Goal: Task Accomplishment & Management: Complete application form

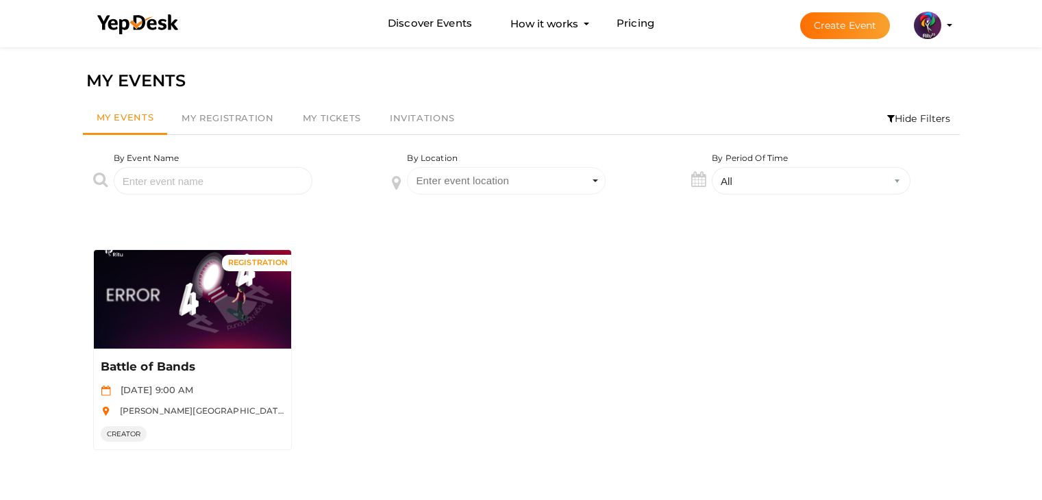
scroll to position [21, 0]
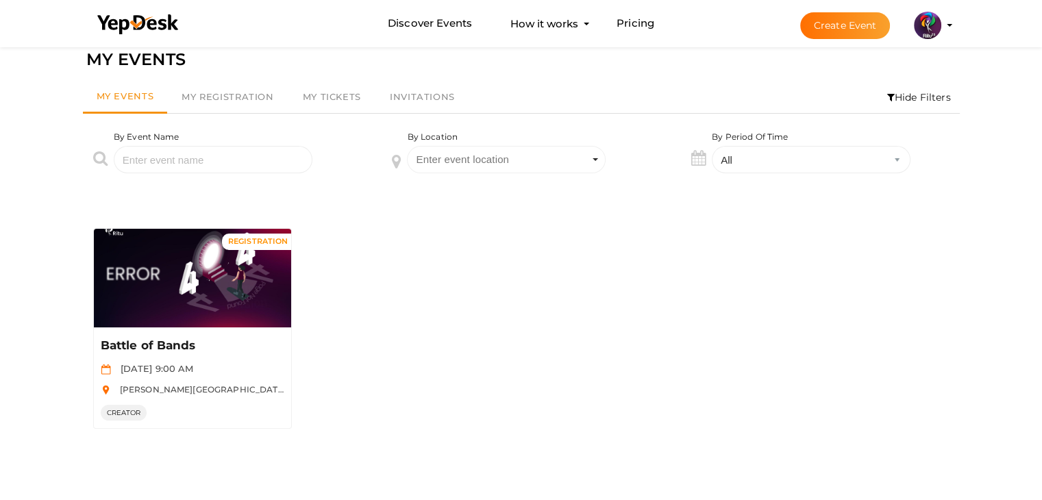
click at [869, 29] on button "Create Event" at bounding box center [845, 25] width 90 height 27
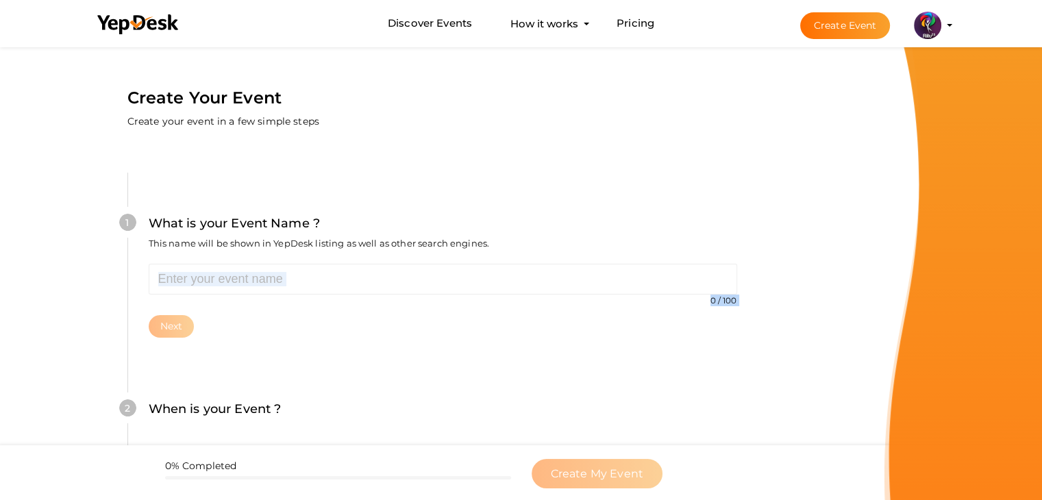
drag, startPoint x: 382, startPoint y: 305, endPoint x: 397, endPoint y: 286, distance: 23.9
click at [397, 286] on div "0 / 100 Invalid event name event name length exceeded Required. Next" at bounding box center [443, 301] width 589 height 74
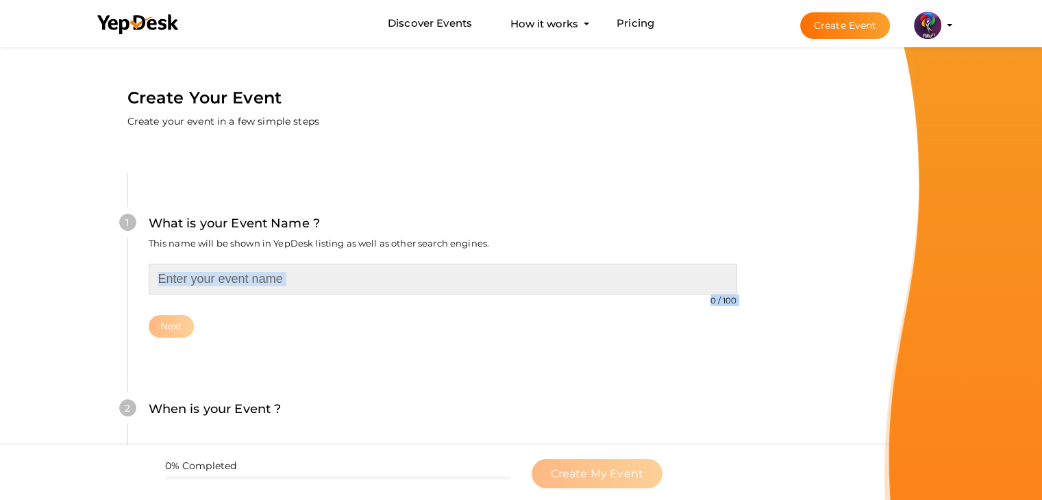
click at [397, 286] on input "text" at bounding box center [443, 279] width 589 height 31
type input "Voice of RITU"
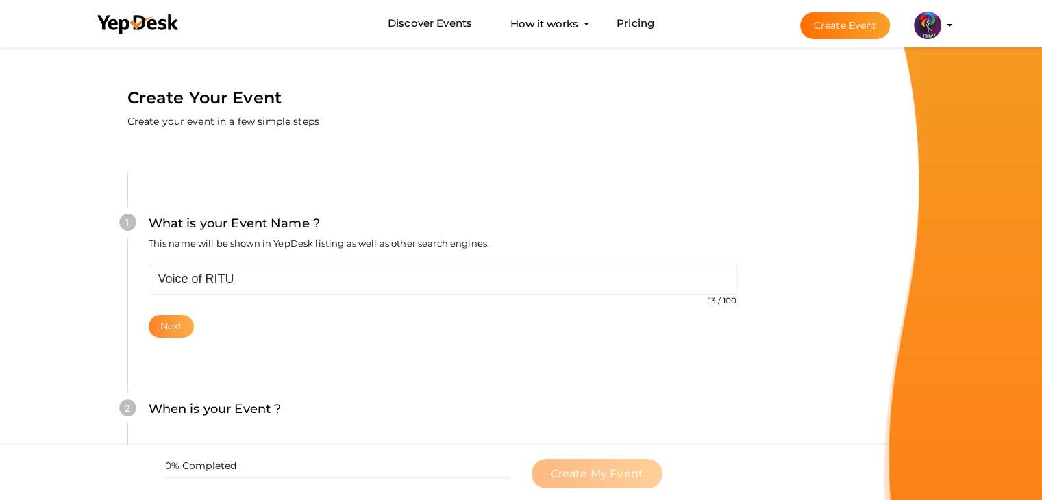
click at [181, 316] on button "Next" at bounding box center [172, 326] width 46 height 23
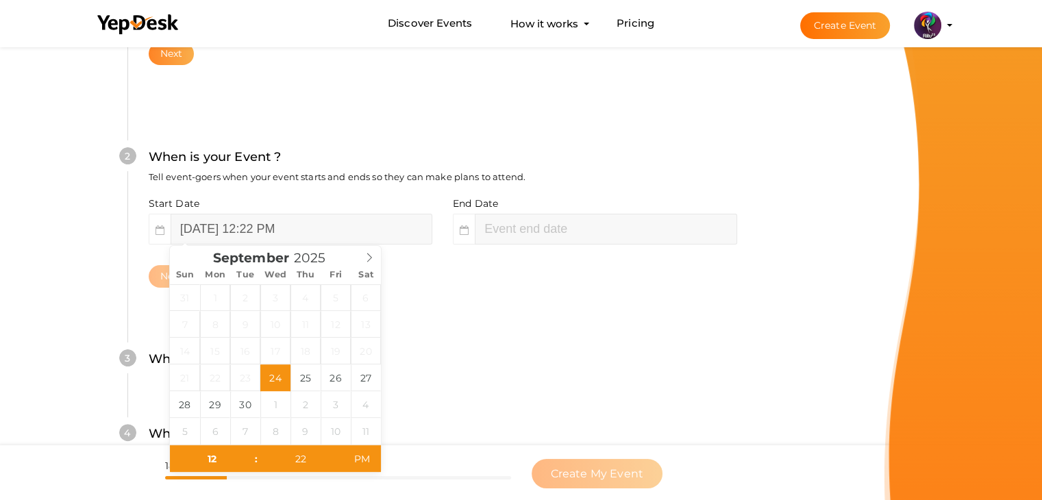
scroll to position [282, 0]
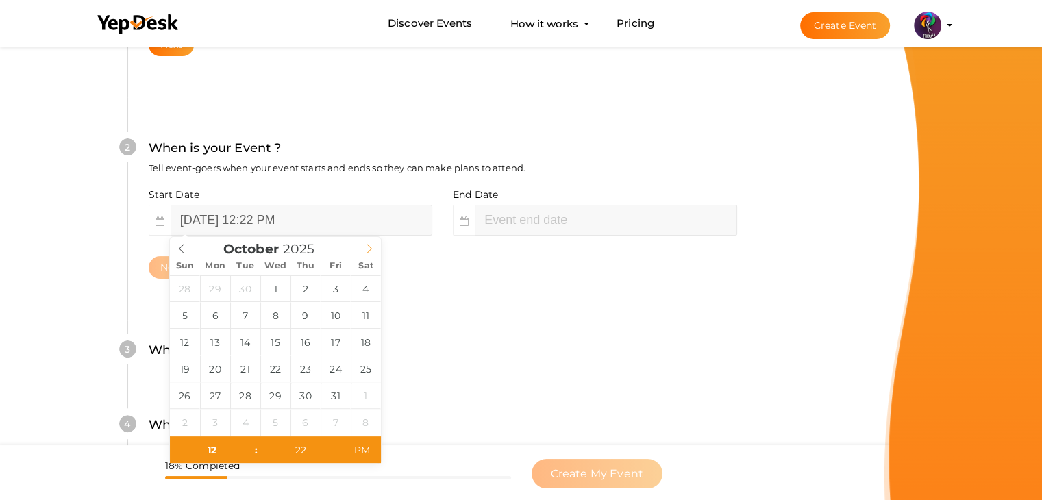
click at [367, 252] on icon at bounding box center [369, 249] width 5 height 9
type input "[DATE] 12:22 PM"
type input "21"
type input "[DATE] 12:21 PM"
click at [337, 458] on span at bounding box center [339, 457] width 10 height 14
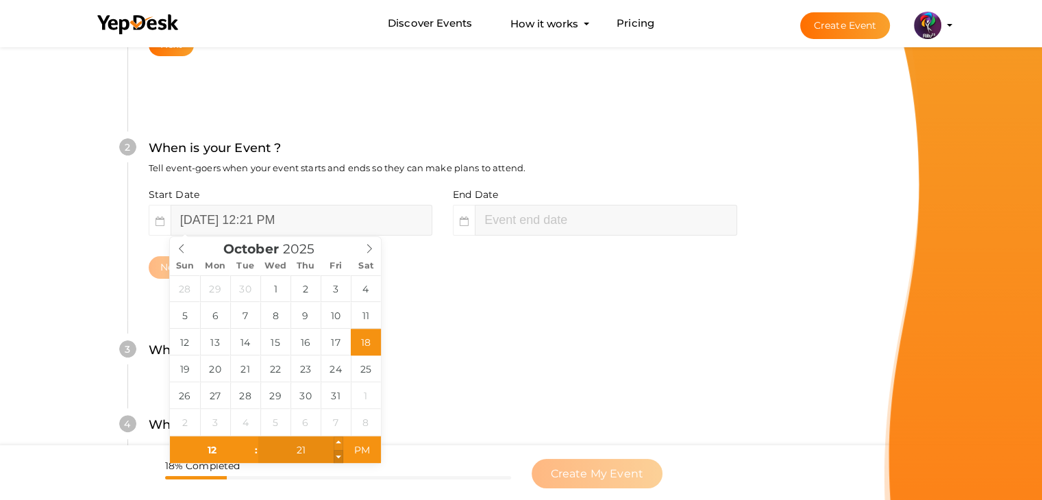
type input "20"
type input "[DATE] 12:20 PM"
click at [337, 458] on span at bounding box center [339, 457] width 10 height 14
type input "19"
type input "October 18, 2025 12:19 PM"
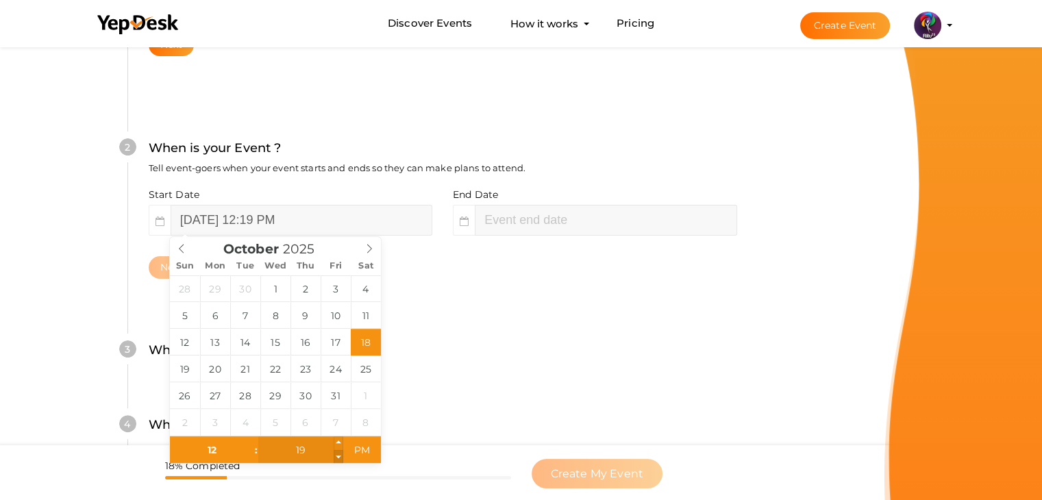
click at [337, 458] on span at bounding box center [339, 457] width 10 height 14
type input "18"
type input "October 18, 2025 12:18 PM"
click at [337, 458] on span at bounding box center [339, 457] width 10 height 14
type input "17"
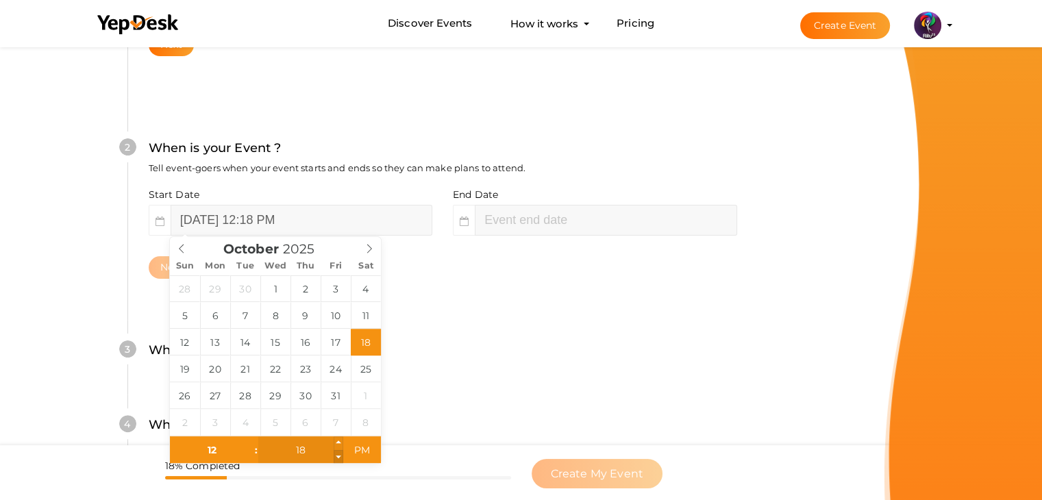
type input "October 18, 2025 12:17 PM"
click at [337, 458] on span at bounding box center [339, 457] width 10 height 14
type input "16"
type input "October 18, 2025 12:16 PM"
click at [337, 458] on span at bounding box center [339, 457] width 10 height 14
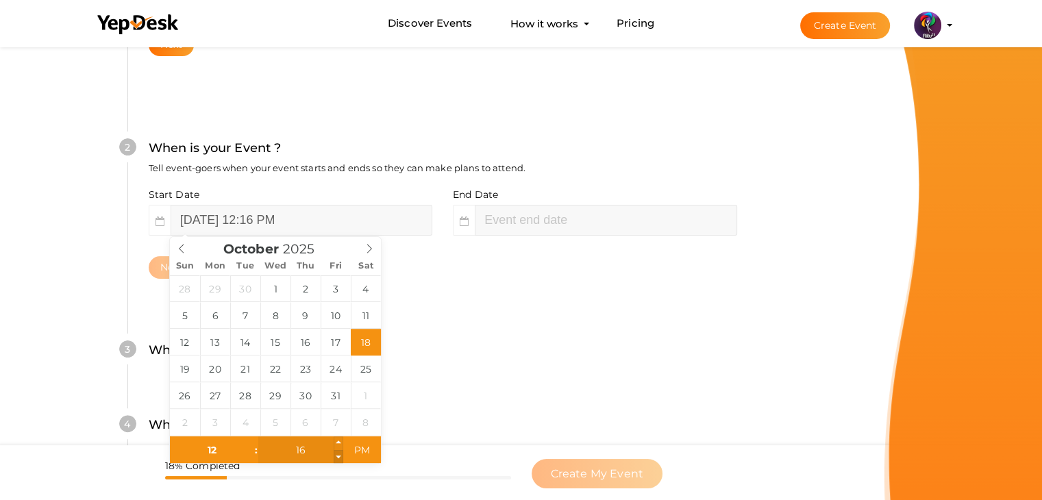
type input "15"
type input "October 18, 2025 12:15 PM"
click at [337, 458] on span at bounding box center [339, 457] width 10 height 14
type input "14"
type input "October 18, 2025 12:14 PM"
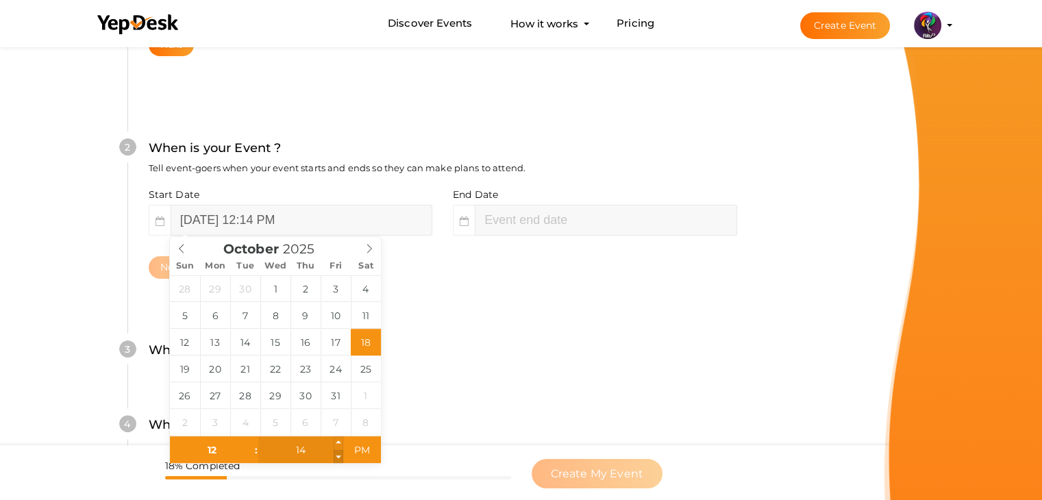
click at [337, 458] on span at bounding box center [339, 457] width 10 height 14
type input "13"
type input "October 18, 2025 12:13 PM"
click at [337, 458] on span at bounding box center [339, 457] width 10 height 14
type input "12"
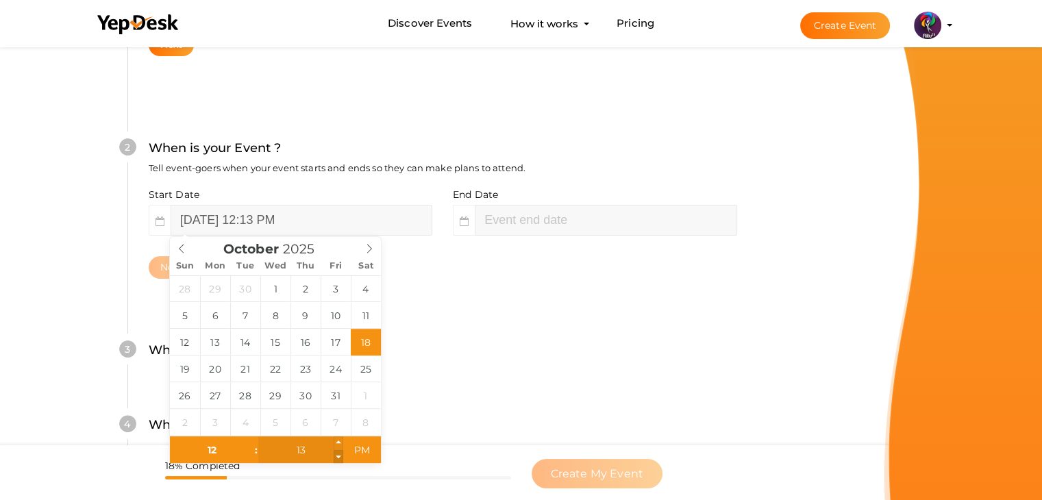
type input "October 18, 2025 12:12 PM"
click at [337, 458] on span at bounding box center [339, 457] width 10 height 14
type input "11"
type input "October 18, 2025 12:11 PM"
click at [337, 458] on span at bounding box center [339, 457] width 10 height 14
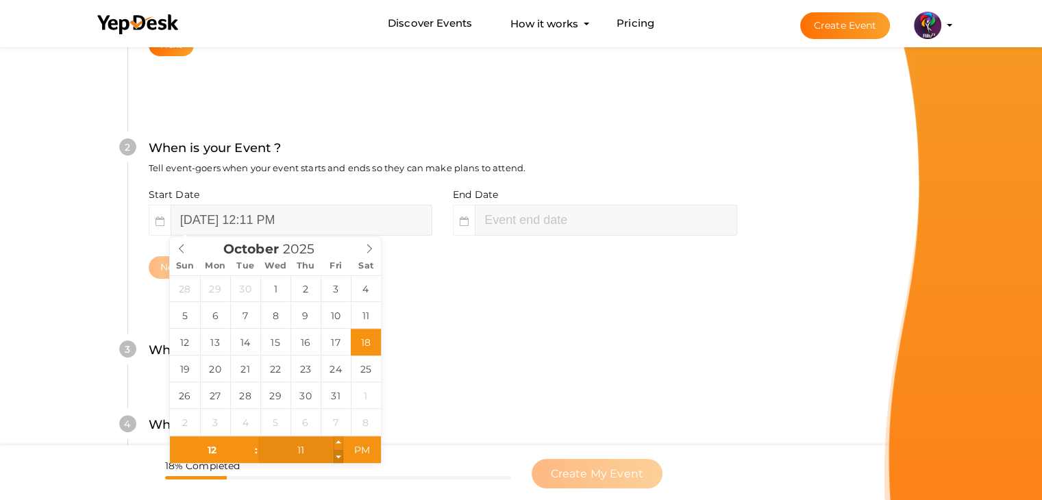
type input "10"
type input "October 18, 2025 12:10 PM"
click at [337, 458] on span at bounding box center [339, 457] width 10 height 14
type input "09"
type input "October 18, 2025 12:09 PM"
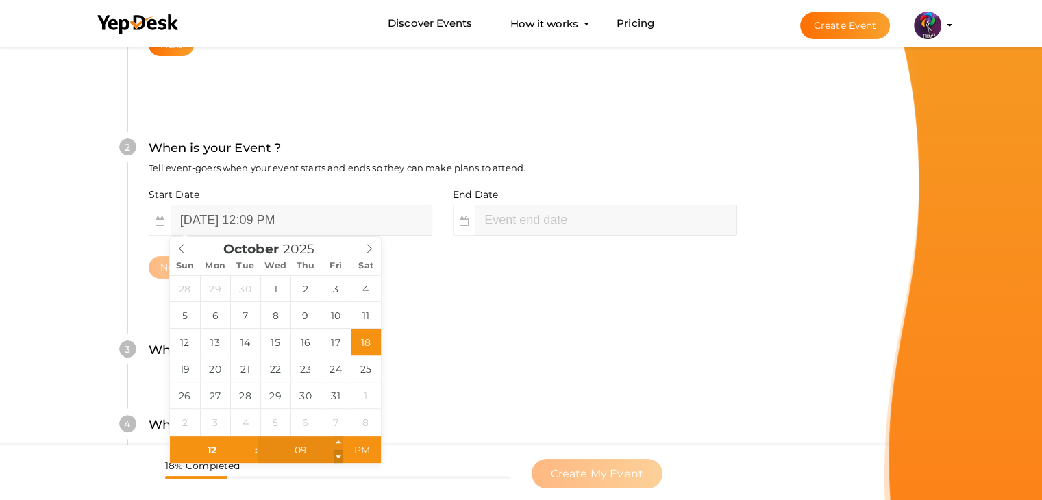
click at [337, 458] on span at bounding box center [339, 457] width 10 height 14
type input "08"
type input "October 18, 2025 12:08 PM"
click at [337, 458] on span at bounding box center [339, 457] width 10 height 14
type input "07"
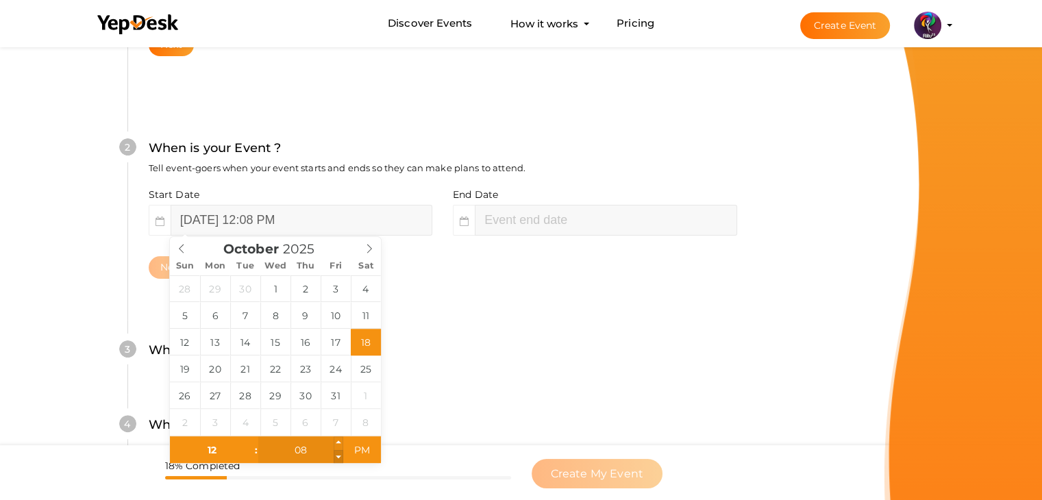
type input "October 18, 2025 12:07 PM"
click at [337, 458] on span at bounding box center [339, 457] width 10 height 14
type input "06"
type input "October 18, 2025 12:06 PM"
click at [337, 458] on span at bounding box center [339, 457] width 10 height 14
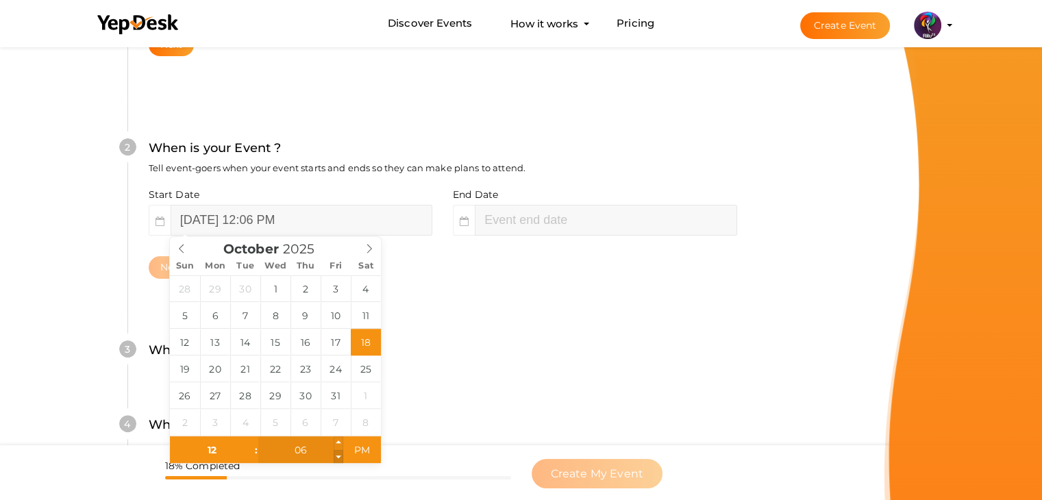
type input "05"
type input "October 18, 2025 12:05 PM"
click at [337, 458] on span at bounding box center [339, 457] width 10 height 14
type input "04"
type input "October 18, 2025 12:04 PM"
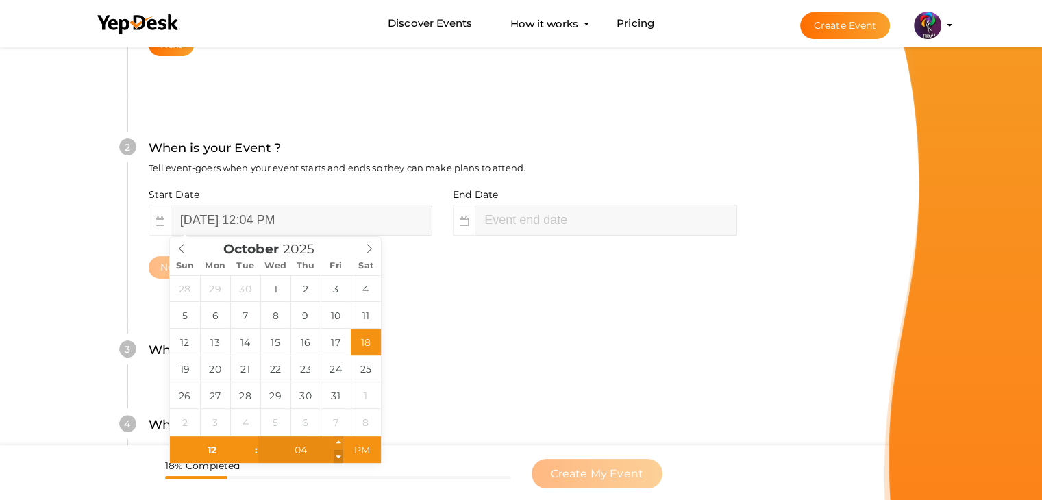
click at [337, 458] on span at bounding box center [339, 457] width 10 height 14
type input "03"
type input "October 18, 2025 12:03 PM"
click at [337, 458] on span at bounding box center [339, 457] width 10 height 14
type input "02"
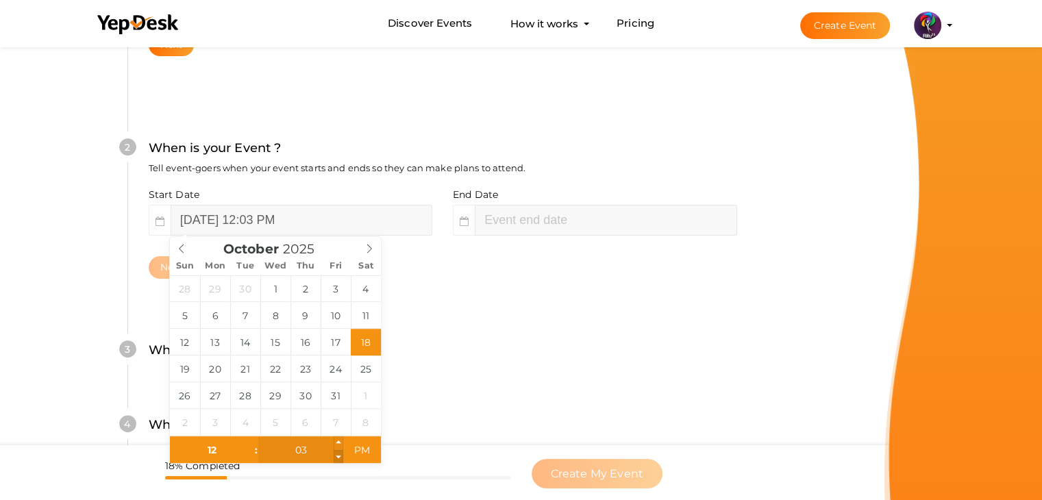
type input "October 18, 2025 12:02 PM"
click at [337, 458] on span at bounding box center [339, 457] width 10 height 14
type input "01"
type input "October 18, 2025 12:01 PM"
click at [337, 458] on span at bounding box center [339, 457] width 10 height 14
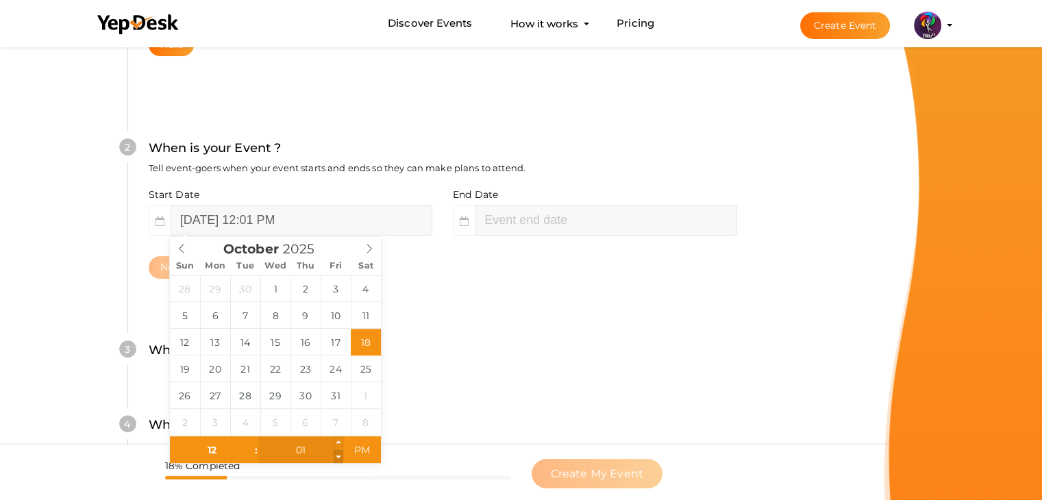
type input "00"
type input "[DATE] 12:00 PM"
click at [337, 458] on span at bounding box center [339, 457] width 10 height 14
type input "02"
type input "October 18, 2025 2:00 PM"
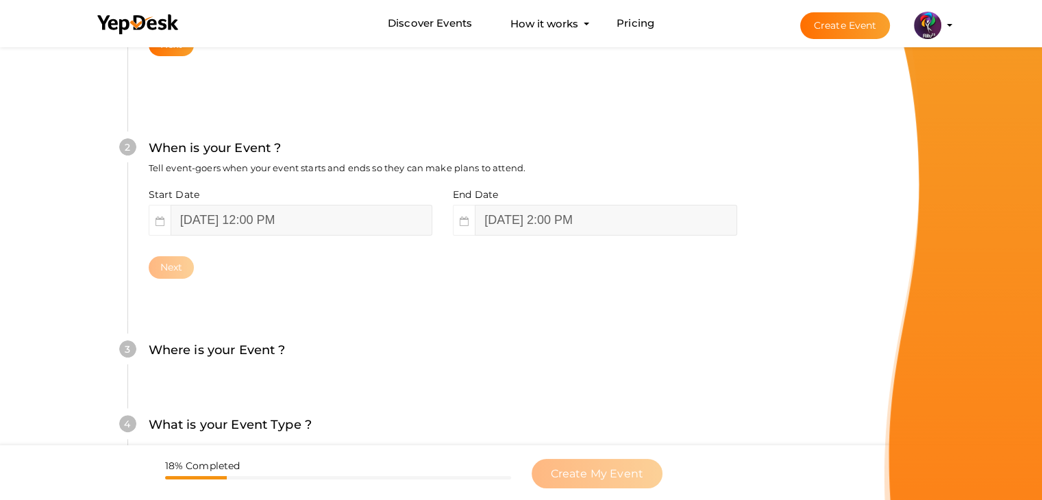
click at [446, 398] on div "4 What is your Event Type ? Choose the right event type. Registration Ticketing…" at bounding box center [442, 432] width 630 height 75
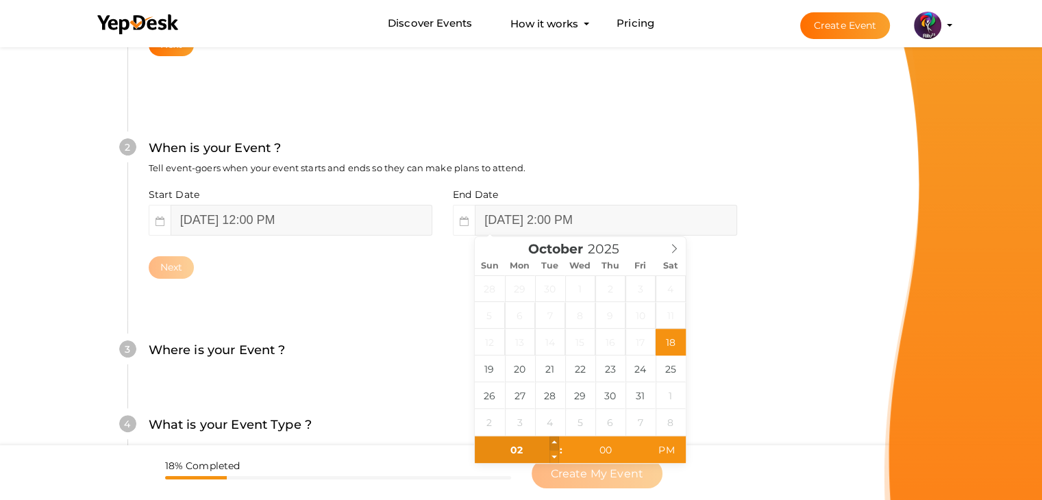
type input "03"
type input "October 18, 2025 3:00 PM"
click at [554, 442] on span at bounding box center [554, 443] width 10 height 14
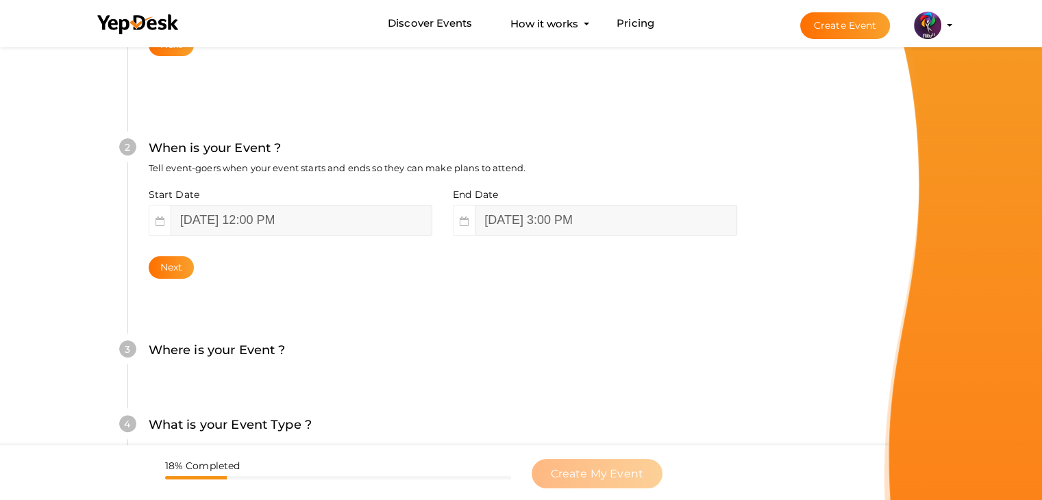
click at [282, 351] on label "Where is your Event ?" at bounding box center [217, 351] width 137 height 20
click at [251, 347] on label "Where is your Event ?" at bounding box center [217, 351] width 137 height 20
click at [241, 351] on label "Where is your Event ?" at bounding box center [217, 351] width 137 height 20
click at [169, 258] on button "Next" at bounding box center [172, 267] width 46 height 23
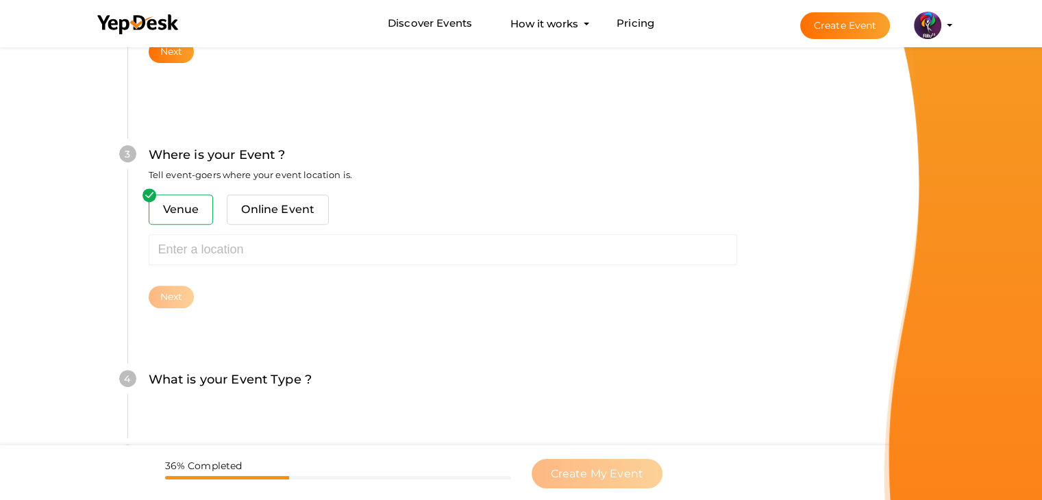
scroll to position [504, 0]
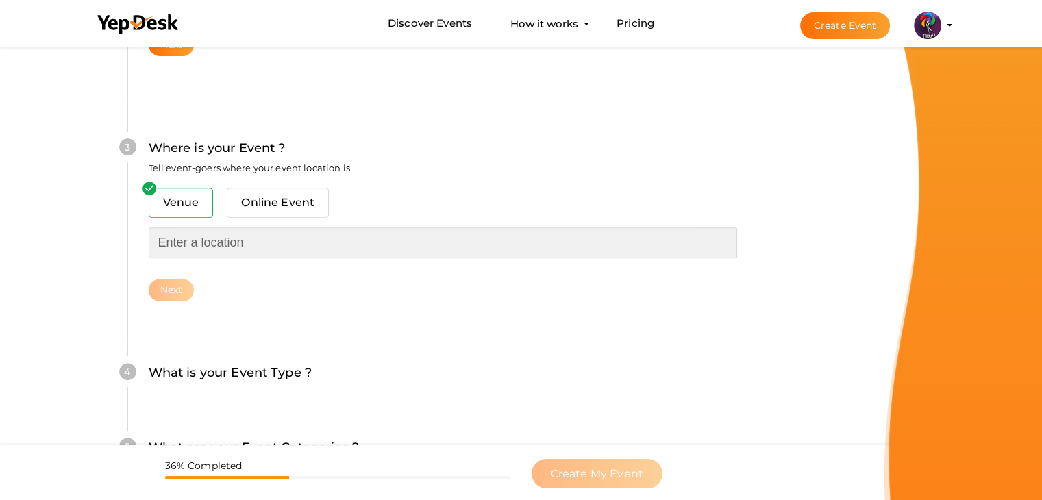
click at [236, 245] on input "text" at bounding box center [443, 242] width 589 height 31
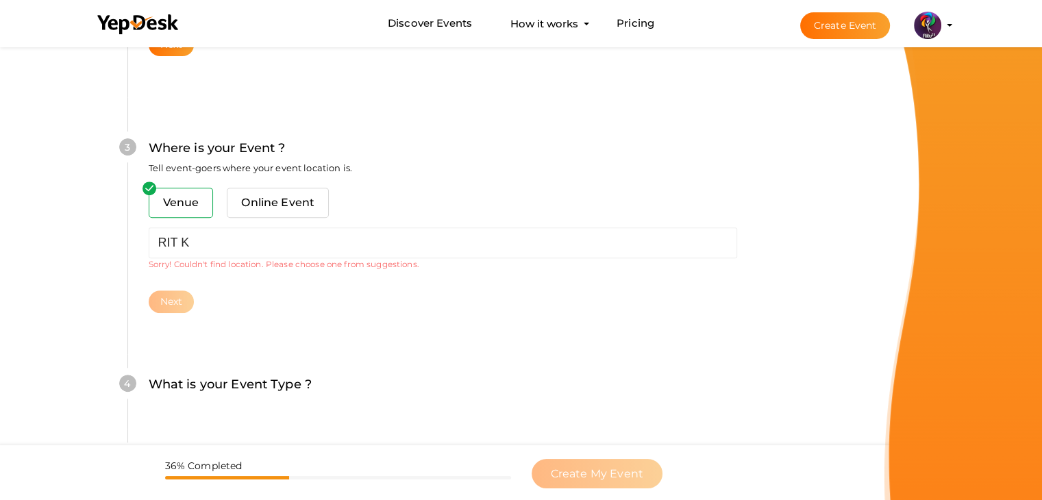
type input "[PERSON_NAME][GEOGRAPHIC_DATA], [GEOGRAPHIC_DATA], [GEOGRAPHIC_DATA], [GEOGRAPH…"
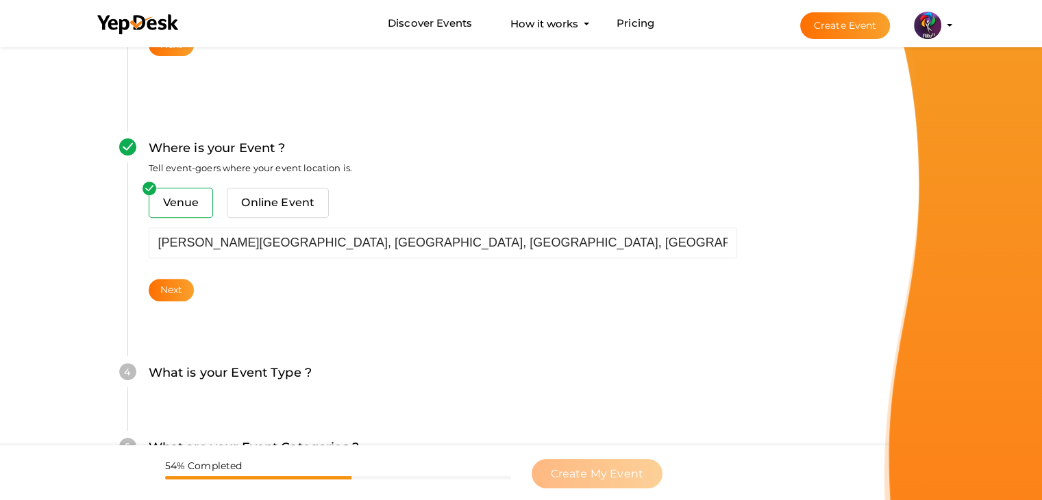
scroll to position [510, 0]
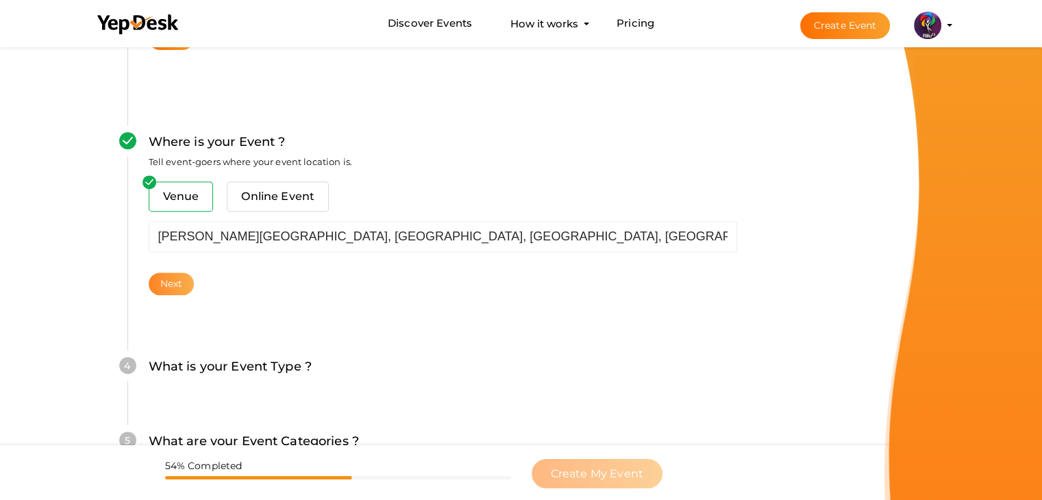
click at [176, 288] on button "Next" at bounding box center [172, 284] width 46 height 23
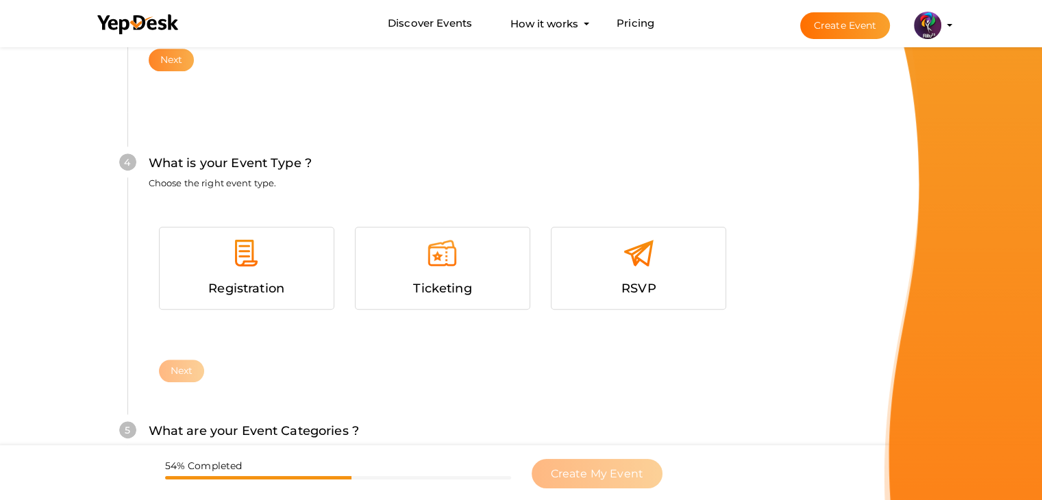
scroll to position [750, 0]
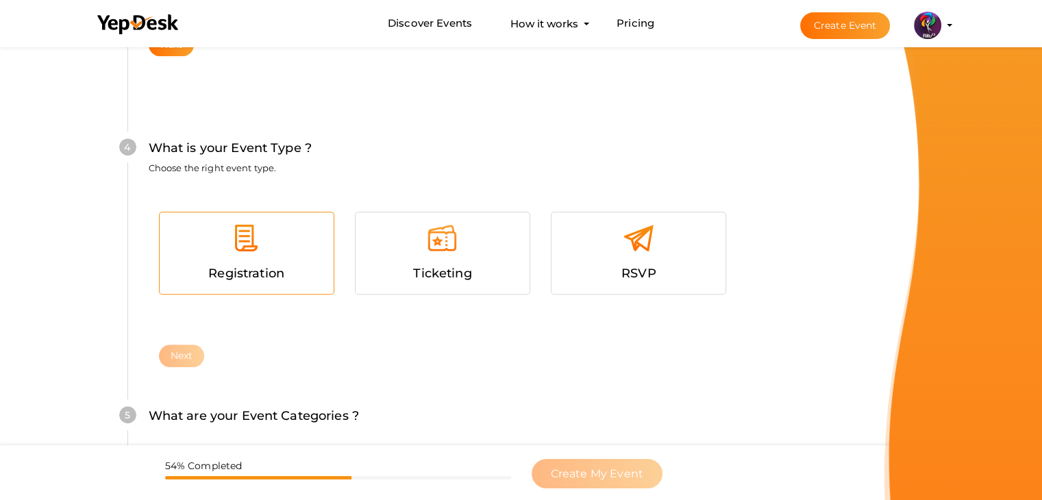
click at [226, 262] on div at bounding box center [246, 243] width 153 height 41
click at [191, 351] on button "Next" at bounding box center [182, 356] width 46 height 23
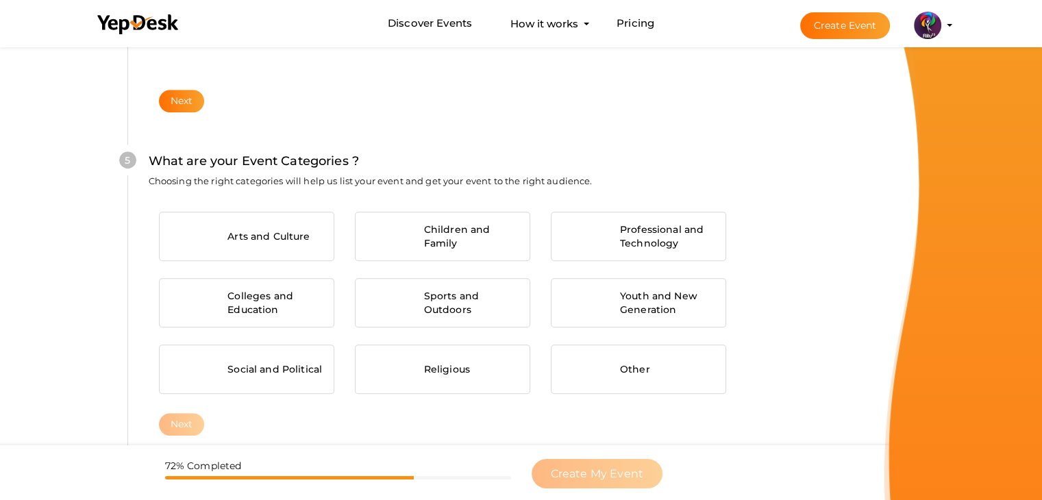
scroll to position [1037, 0]
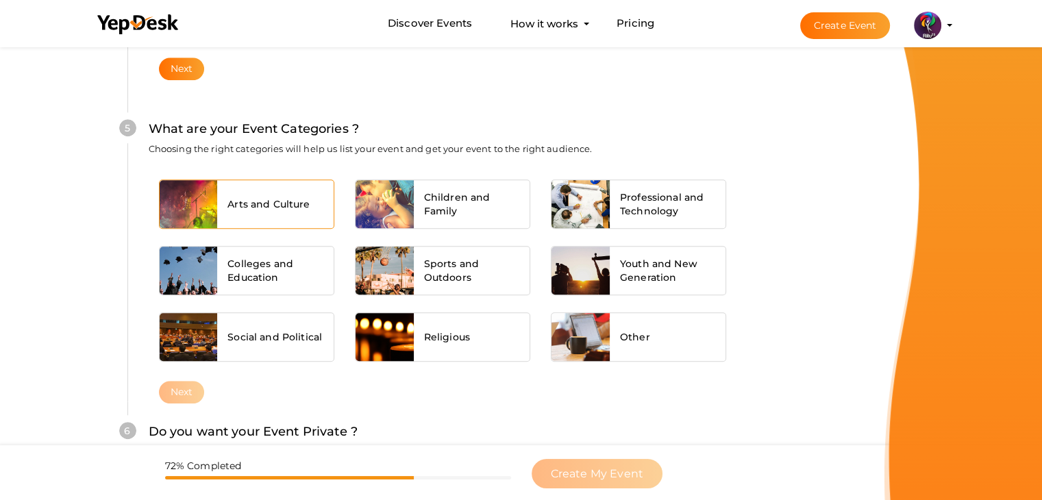
click at [277, 193] on div "Arts and Culture" at bounding box center [275, 204] width 116 height 48
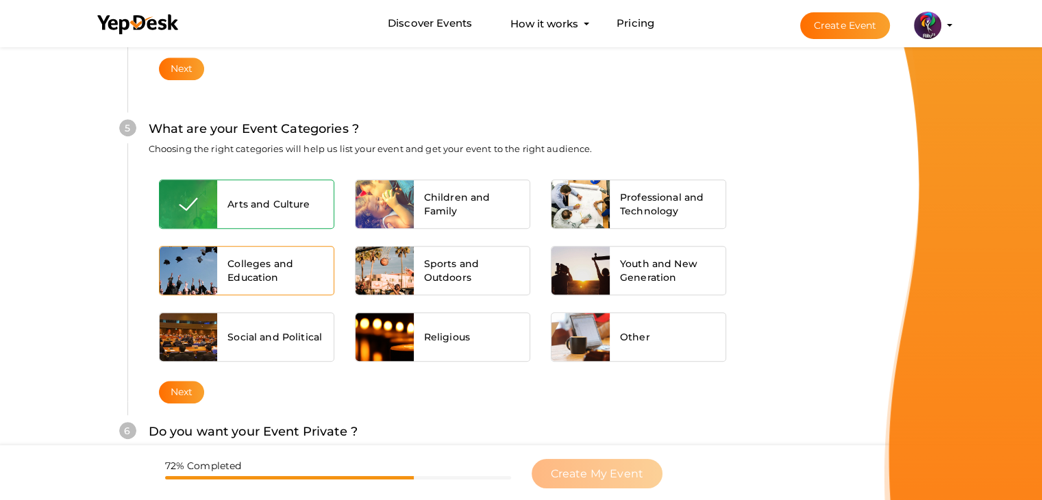
click at [288, 264] on span "Colleges and Education" at bounding box center [275, 270] width 96 height 27
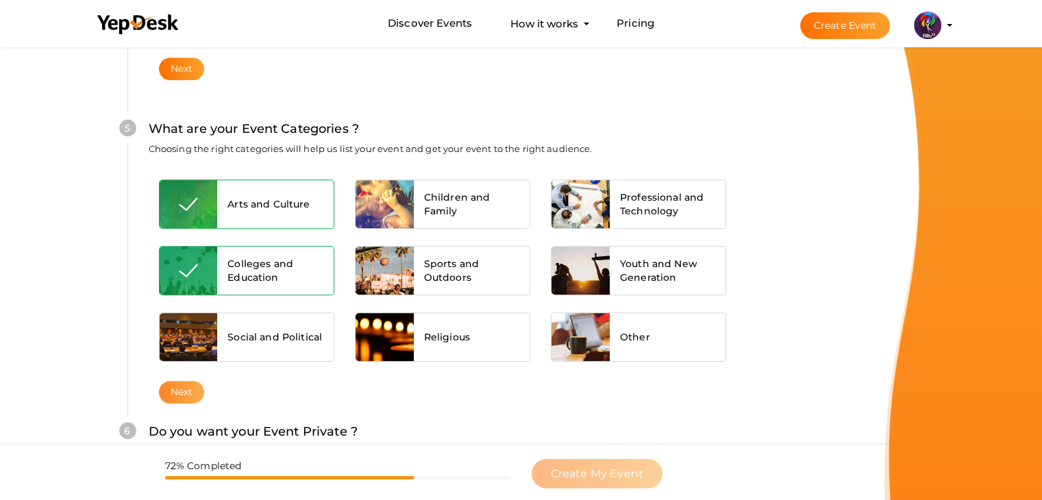
click at [195, 388] on button "Next" at bounding box center [182, 392] width 46 height 23
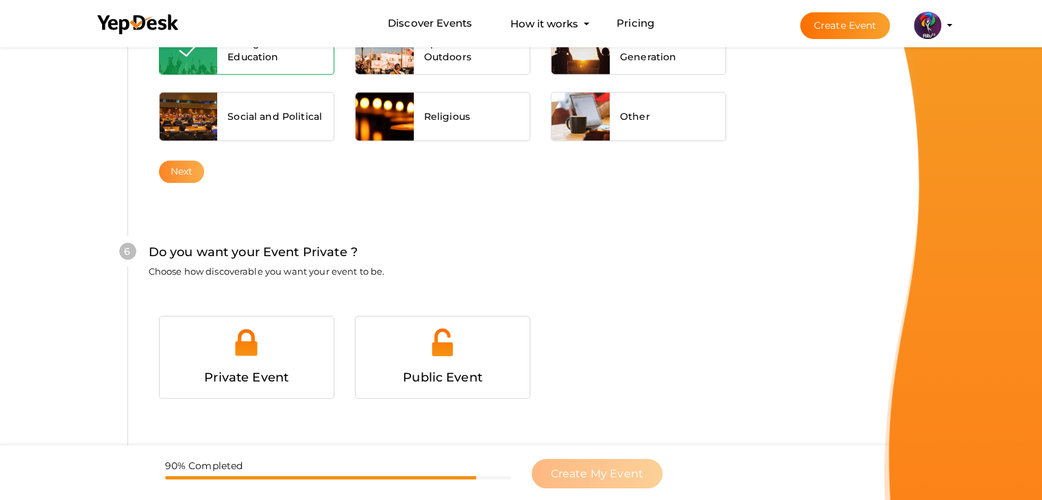
scroll to position [1337, 0]
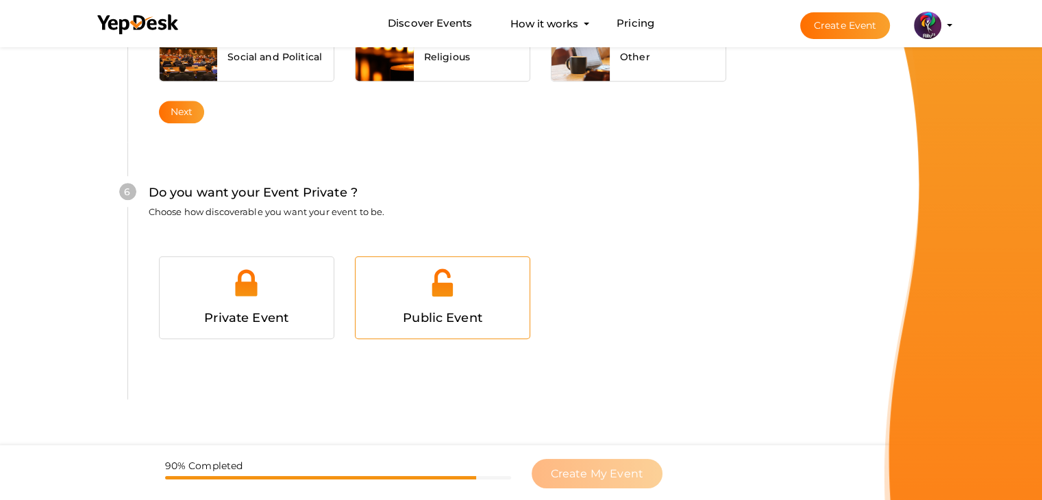
click at [430, 273] on img at bounding box center [442, 282] width 31 height 31
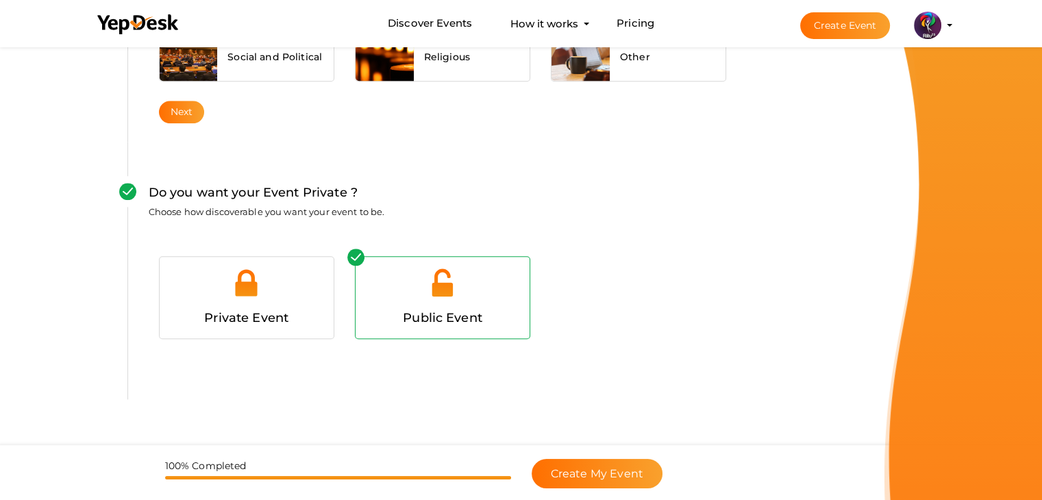
scroll to position [1373, 0]
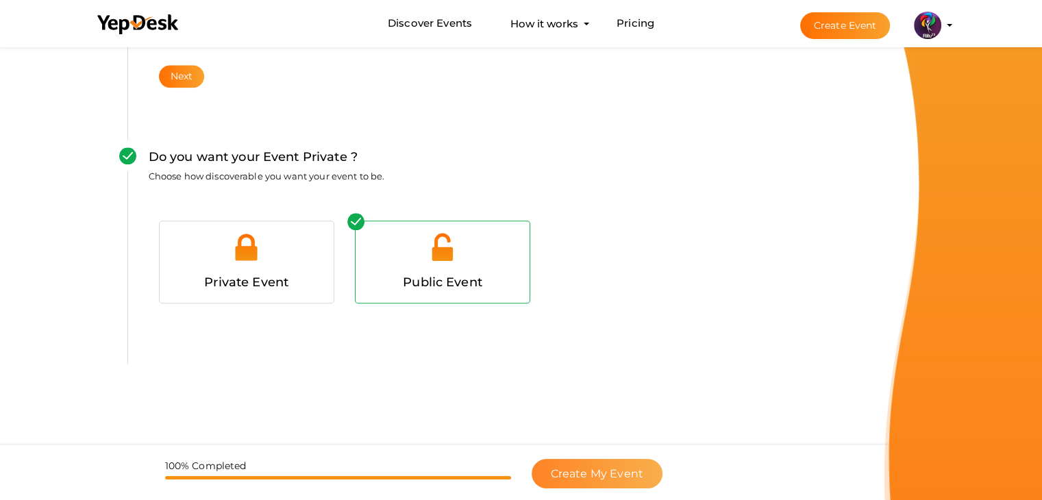
click at [613, 462] on button "Create My Event" at bounding box center [597, 473] width 131 height 29
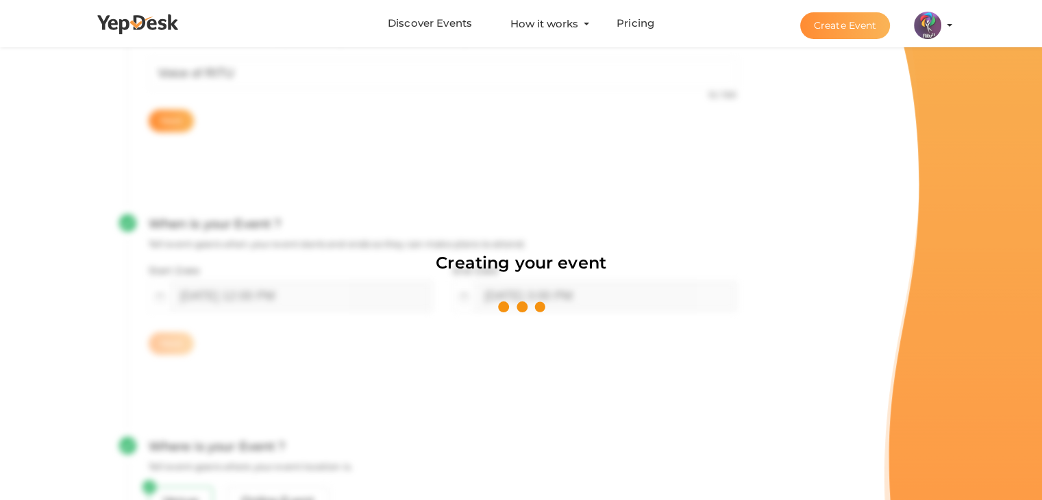
scroll to position [206, 0]
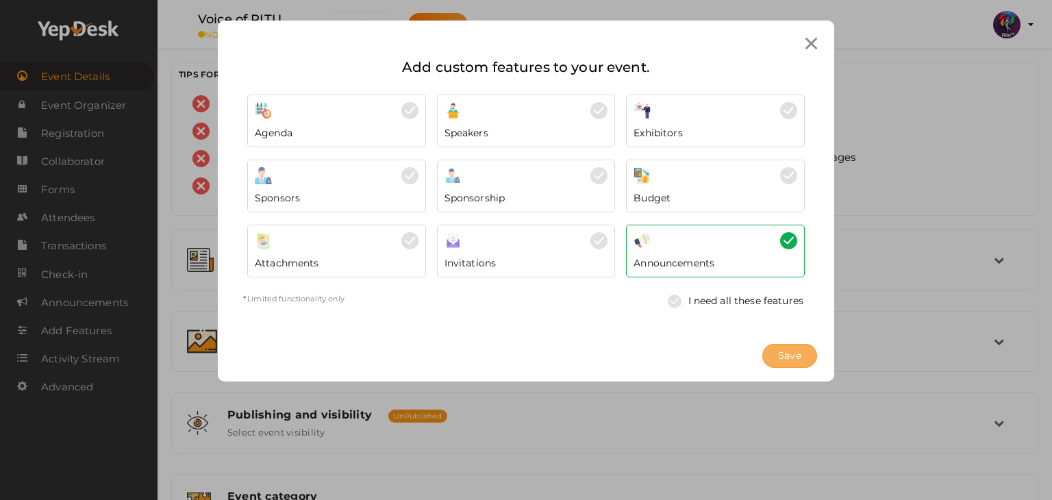
click at [803, 351] on button "Save" at bounding box center [790, 356] width 55 height 24
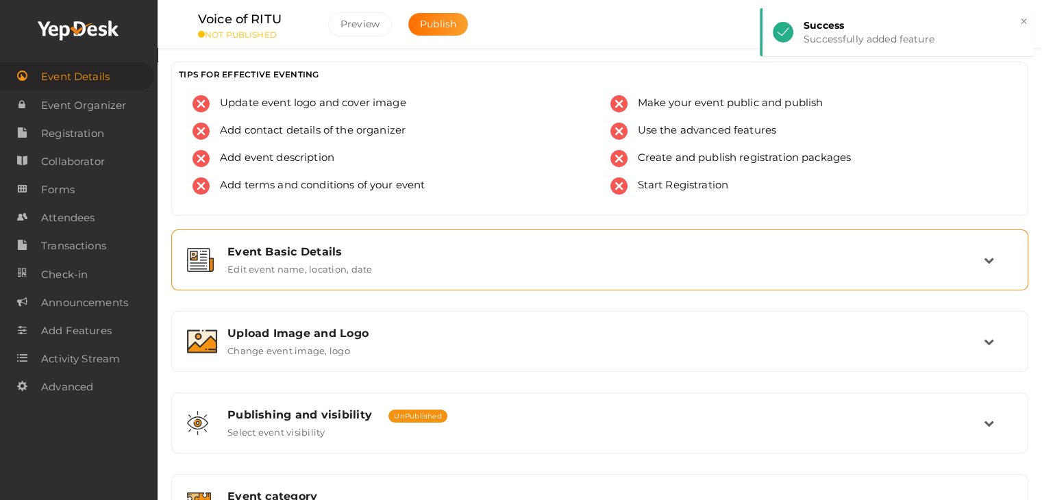
click at [375, 261] on div "Event Basic Details Edit event name, location, date" at bounding box center [600, 259] width 767 height 29
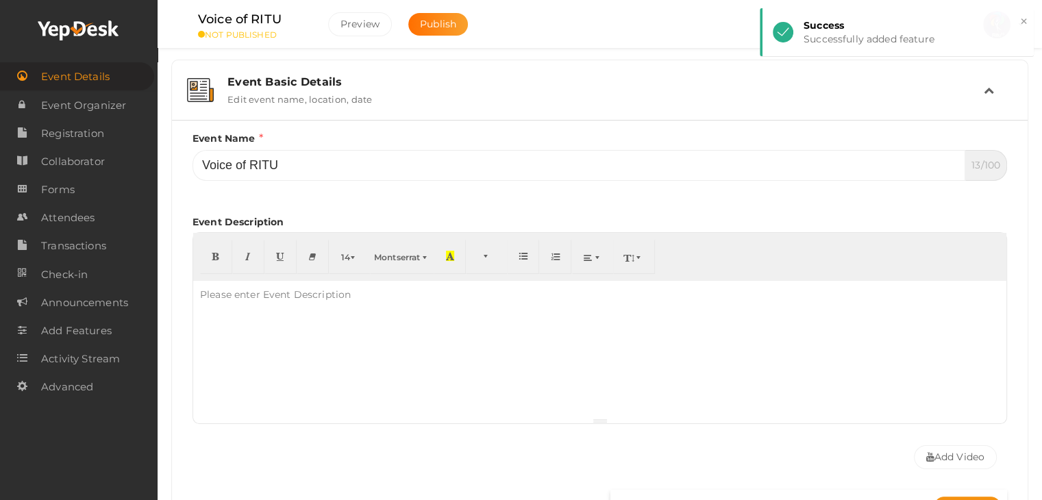
scroll to position [170, 0]
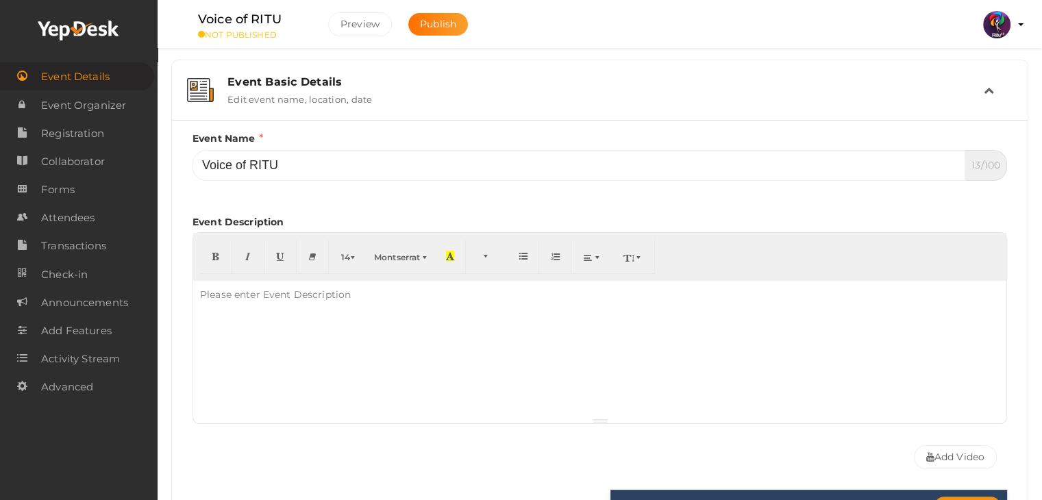
click at [328, 328] on div at bounding box center [599, 349] width 813 height 137
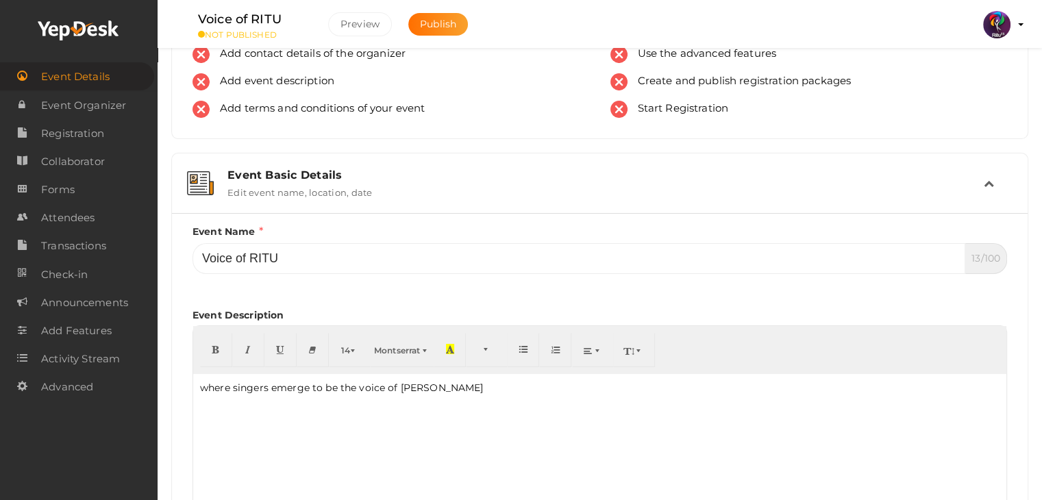
scroll to position [76, 0]
click at [961, 173] on div "Event Basic Details" at bounding box center [605, 175] width 756 height 13
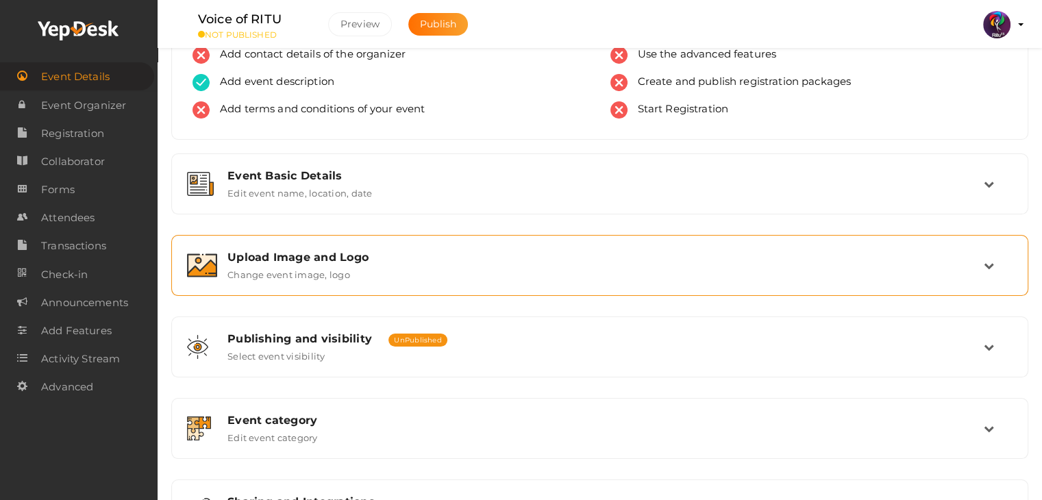
click at [526, 273] on div "Upload Image and Logo Change event image, logo" at bounding box center [600, 265] width 767 height 29
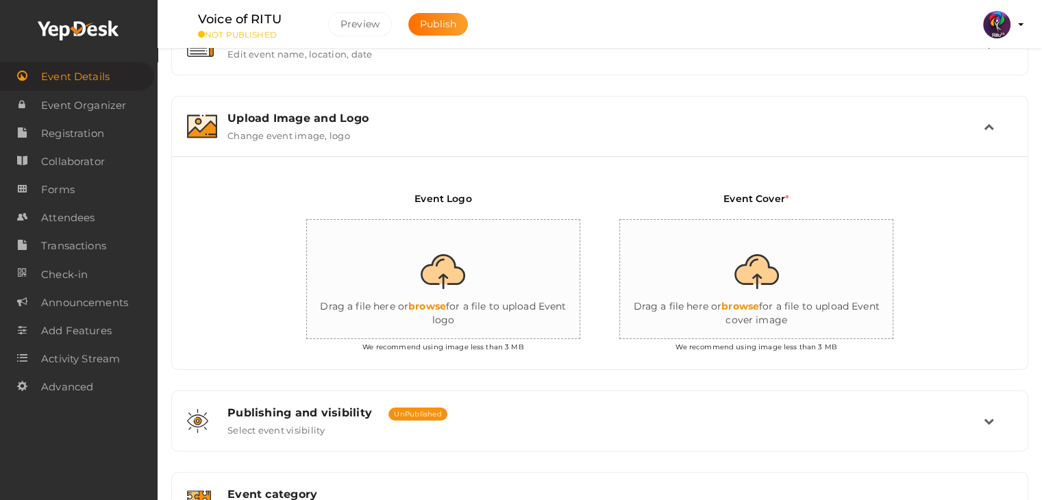
scroll to position [216, 0]
click at [447, 290] on input "file" at bounding box center [444, 279] width 274 height 120
type input "C:\fakepath\logo yepdesk.png"
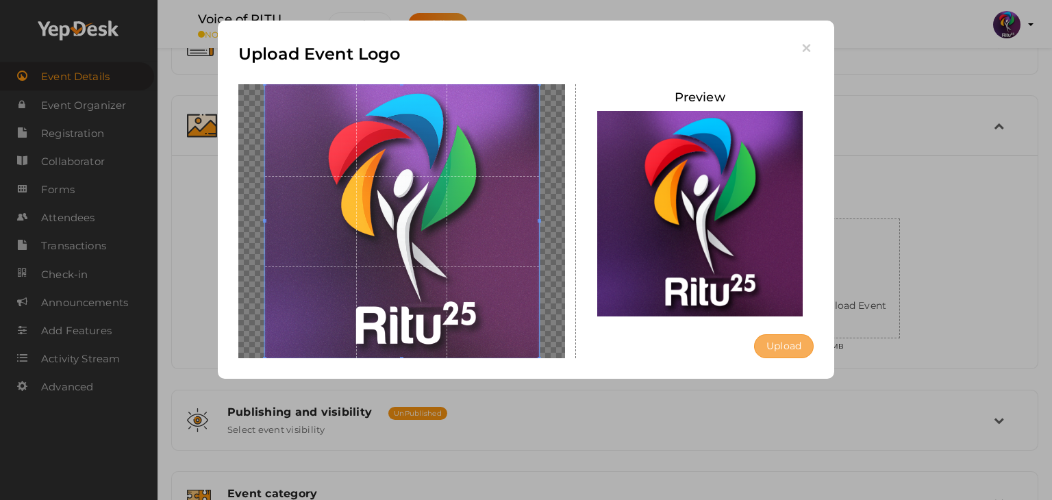
click at [778, 344] on button "Upload" at bounding box center [784, 346] width 60 height 24
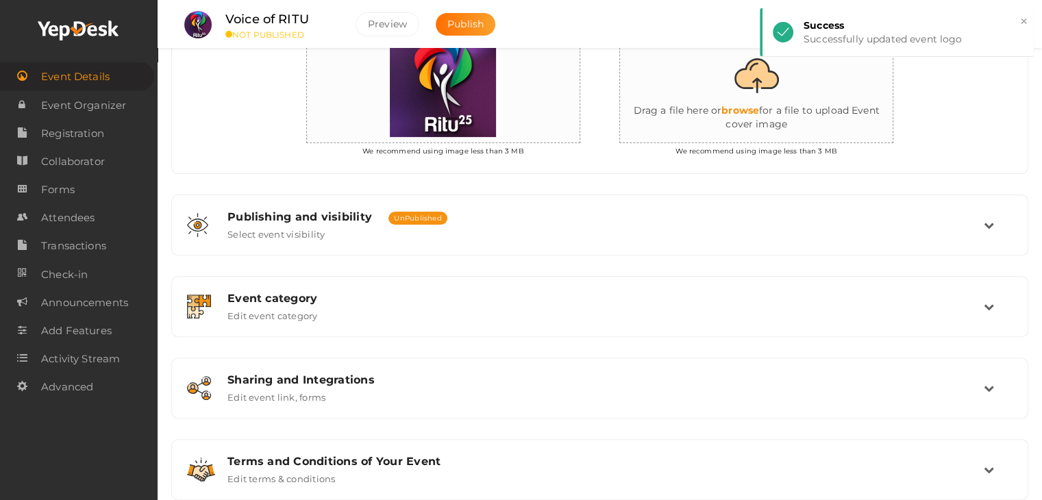
scroll to position [443, 0]
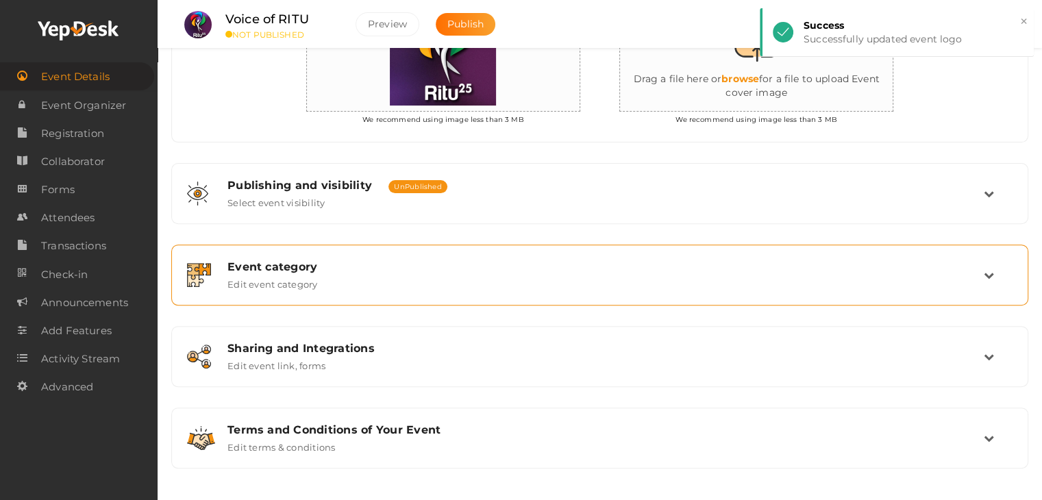
drag, startPoint x: 639, startPoint y: 238, endPoint x: 652, endPoint y: 249, distance: 17.0
click at [652, 249] on div "Event Basic Details Edit event name, location, date Event Name Voice of RITU 13…" at bounding box center [599, 128] width 857 height 682
click at [652, 252] on div "Event category Edit event category" at bounding box center [600, 275] width 842 height 46
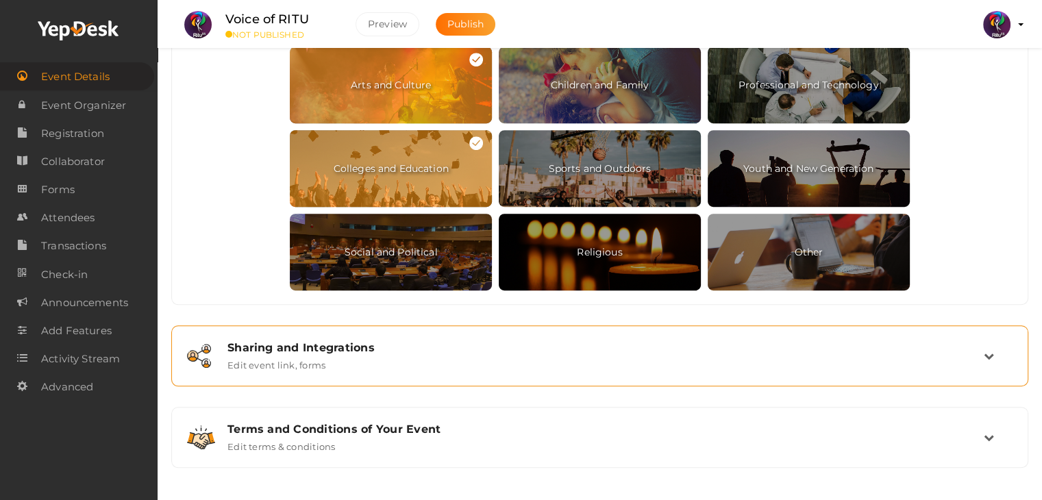
click at [792, 333] on div "Sharing and Integrations Edit event link, forms" at bounding box center [600, 356] width 842 height 46
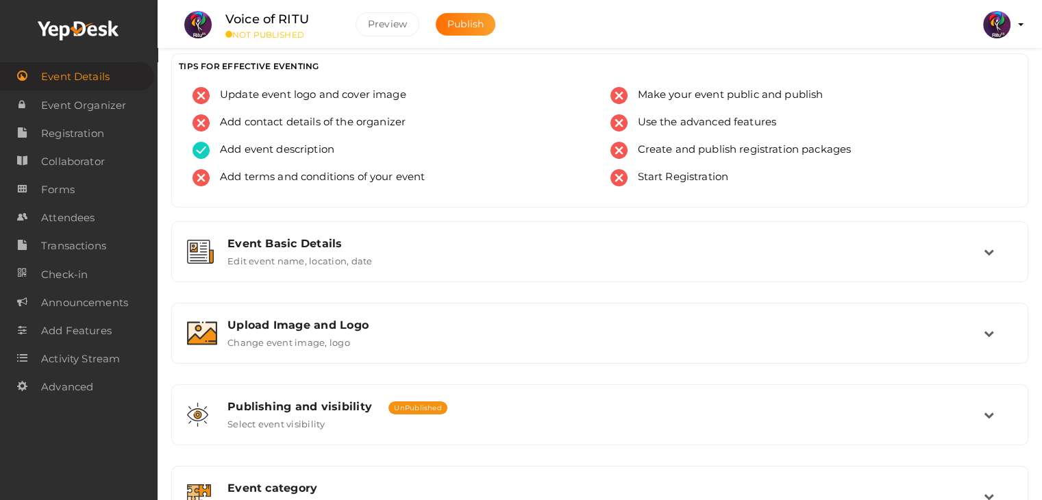
scroll to position [0, 0]
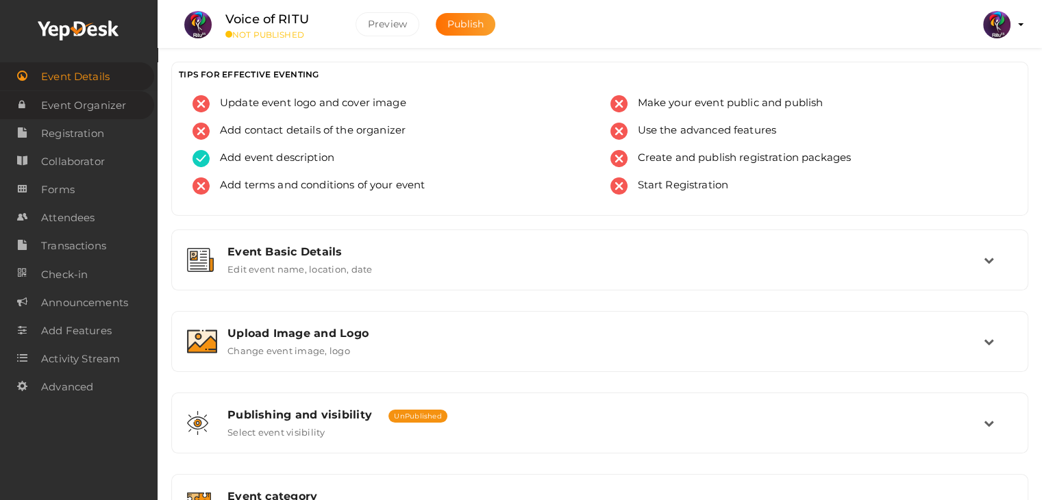
click at [103, 94] on span "Event Organizer" at bounding box center [83, 105] width 85 height 27
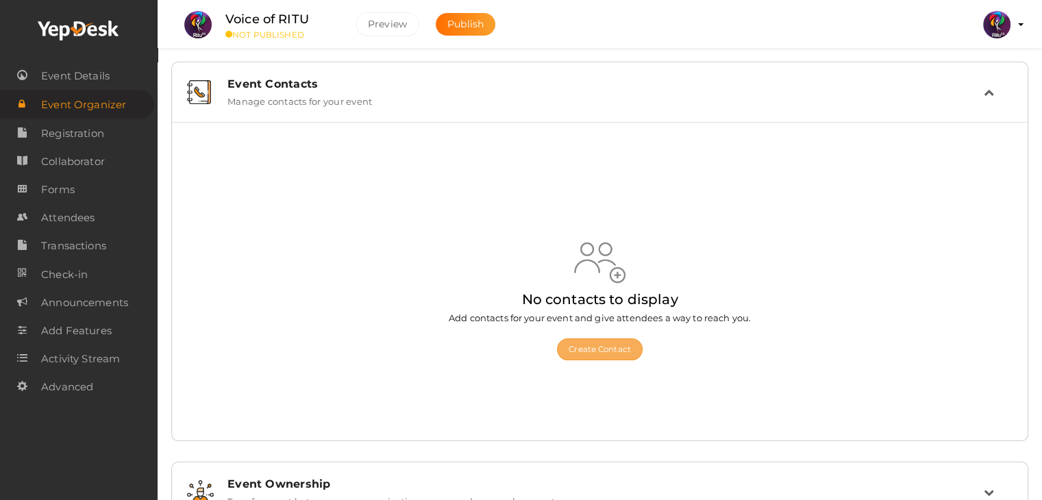
click at [616, 357] on button "Create Contact" at bounding box center [600, 349] width 86 height 22
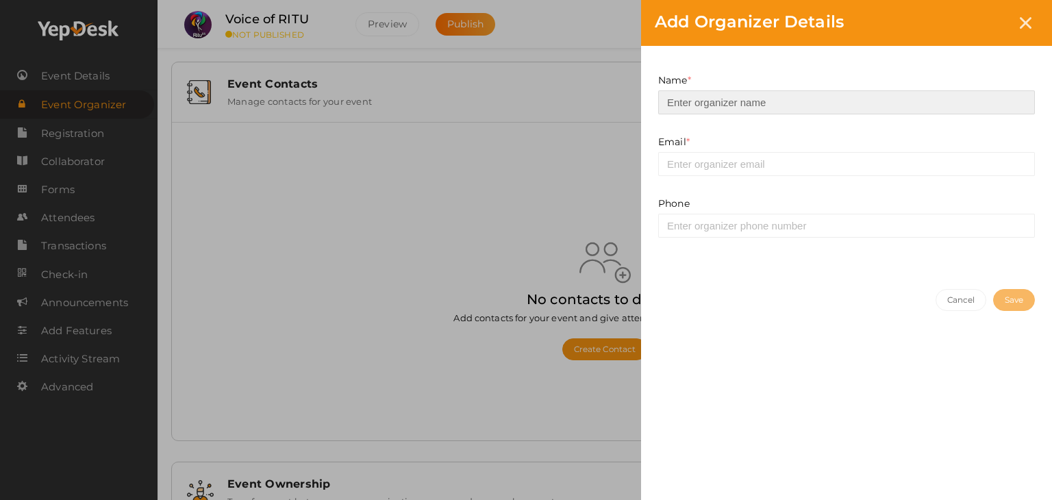
click at [804, 108] on input at bounding box center [846, 102] width 377 height 24
type input "[PERSON_NAME]"
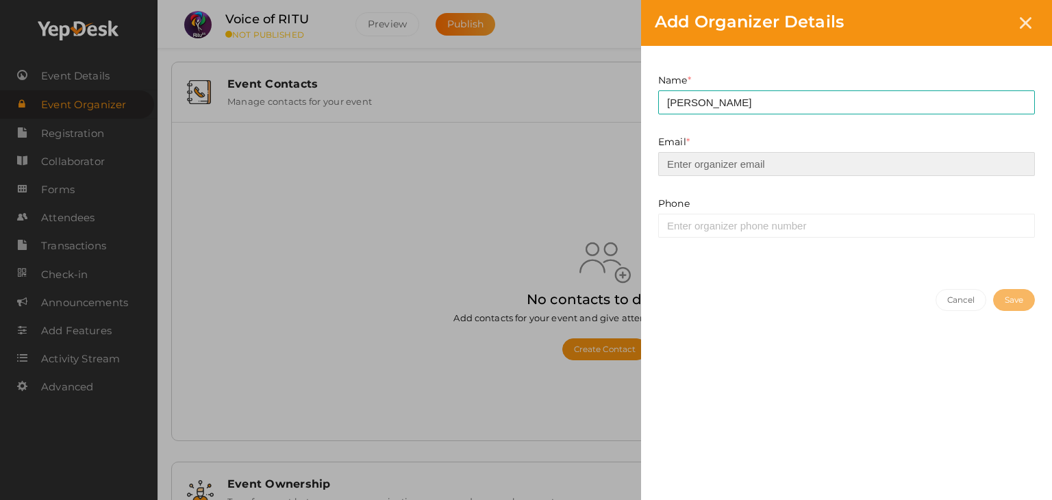
click at [800, 158] on input "email" at bounding box center [846, 164] width 377 height 24
type input "[EMAIL_ADDRESS][DOMAIN_NAME]"
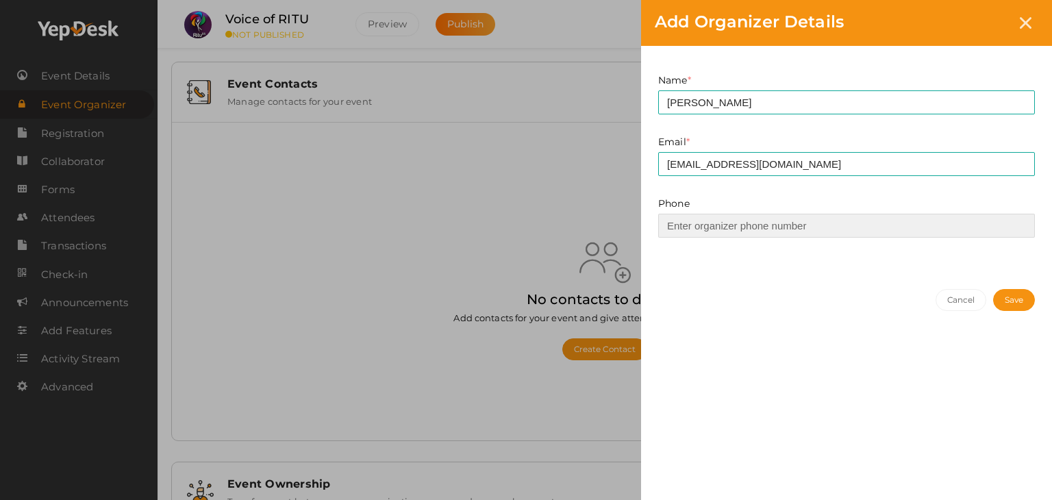
click at [802, 225] on input at bounding box center [846, 226] width 377 height 24
type input "9747150277"
click at [998, 298] on button "Save" at bounding box center [1014, 300] width 42 height 22
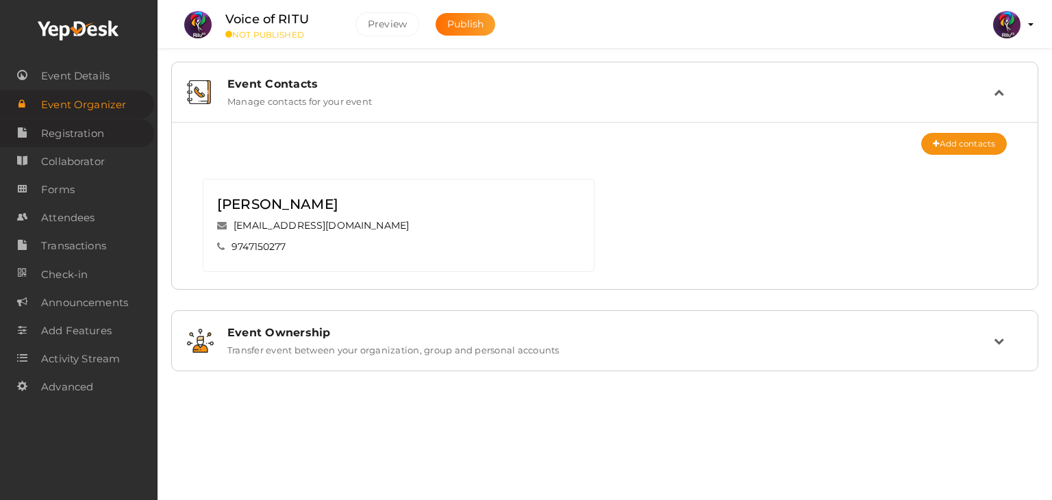
click at [68, 143] on span "Registration" at bounding box center [72, 133] width 63 height 27
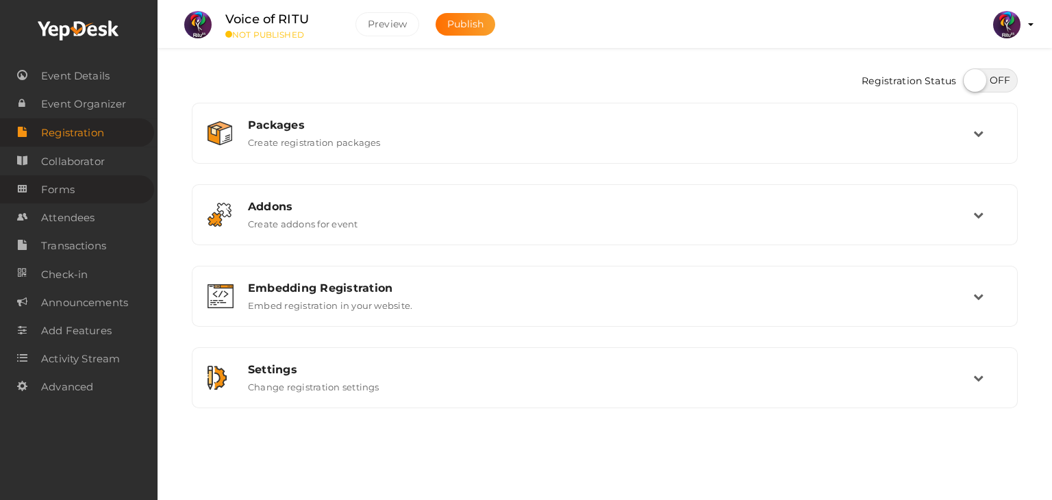
click at [67, 184] on span "Forms" at bounding box center [58, 189] width 34 height 27
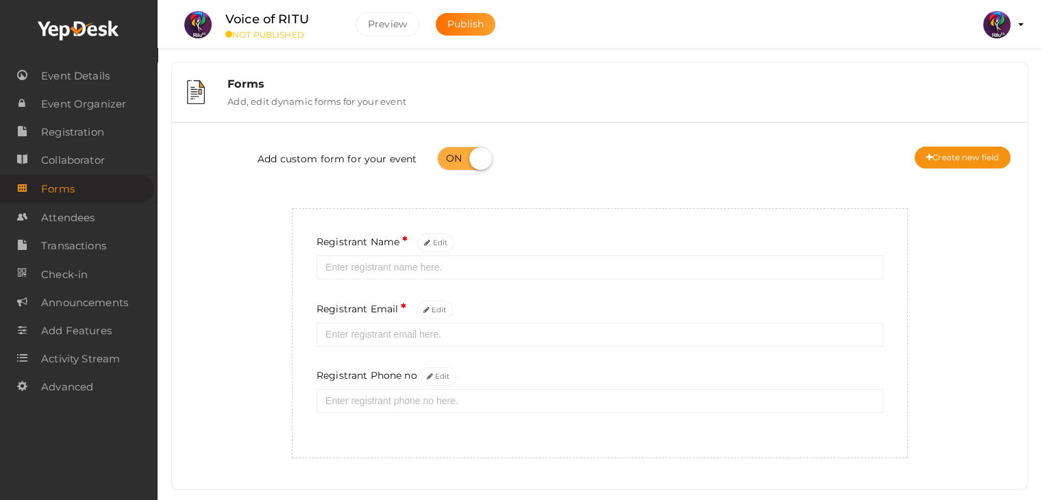
scroll to position [25, 0]
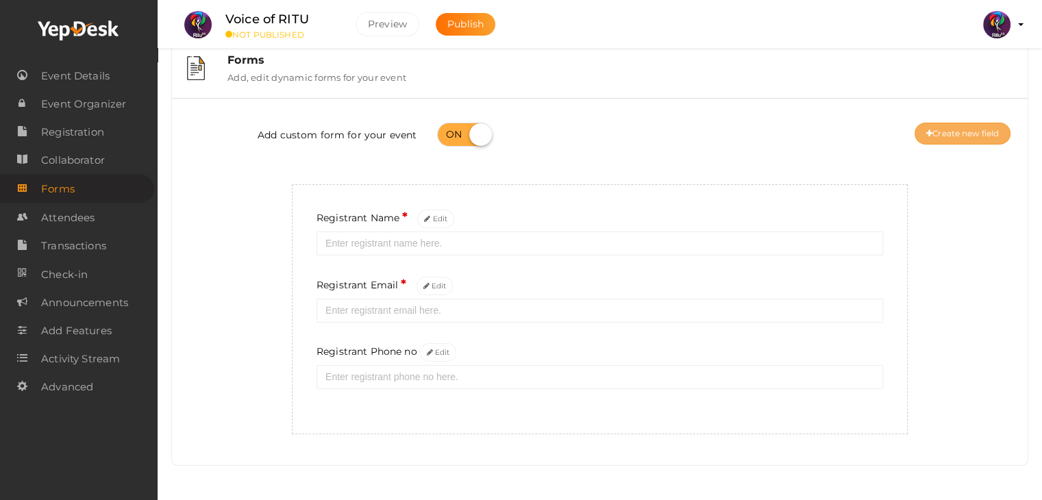
click at [963, 134] on button "Create new field" at bounding box center [963, 134] width 96 height 22
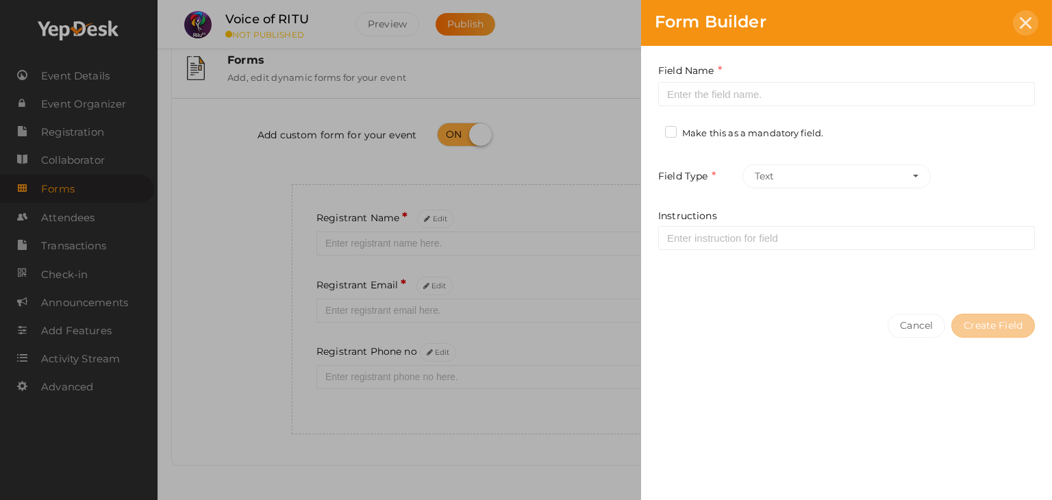
click at [1024, 19] on icon at bounding box center [1026, 23] width 12 height 12
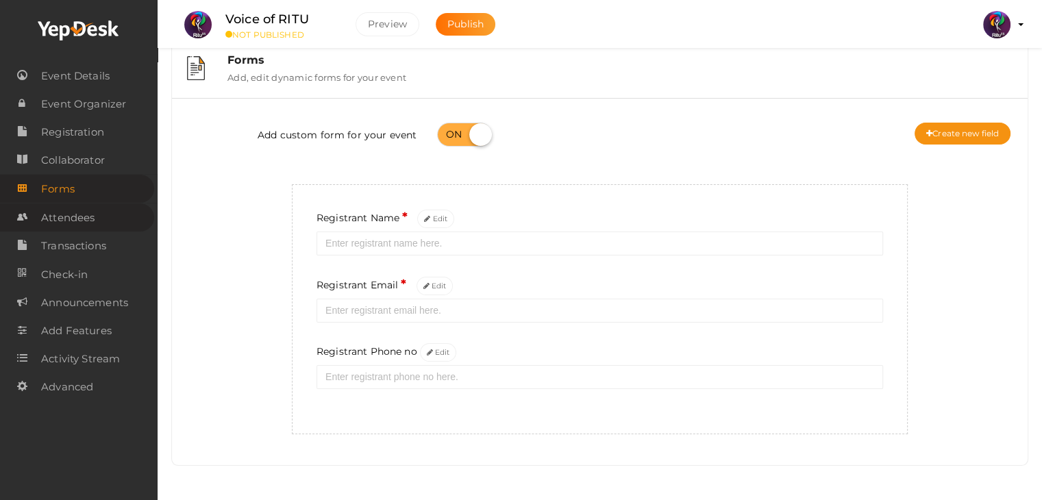
click at [101, 217] on link "Attendees" at bounding box center [77, 217] width 154 height 28
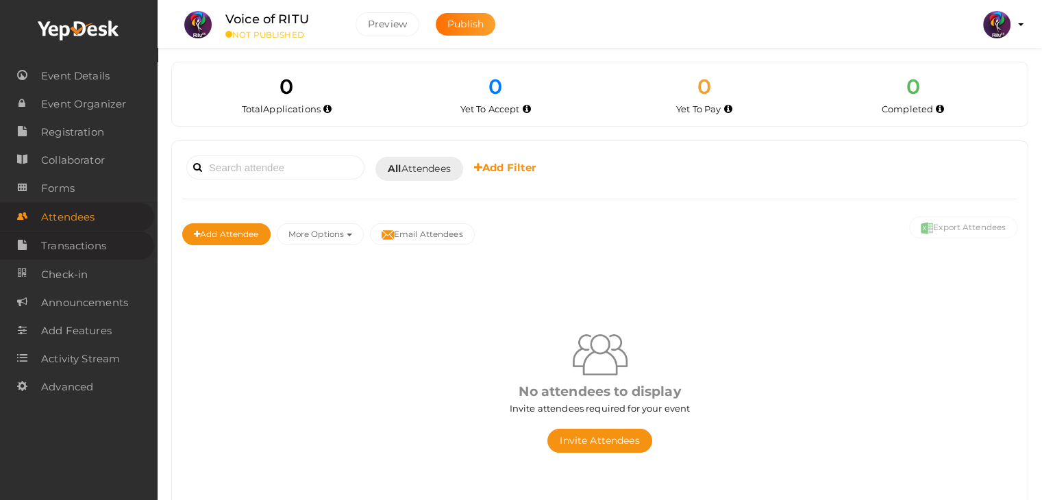
click at [112, 253] on link "Transactions" at bounding box center [77, 246] width 154 height 28
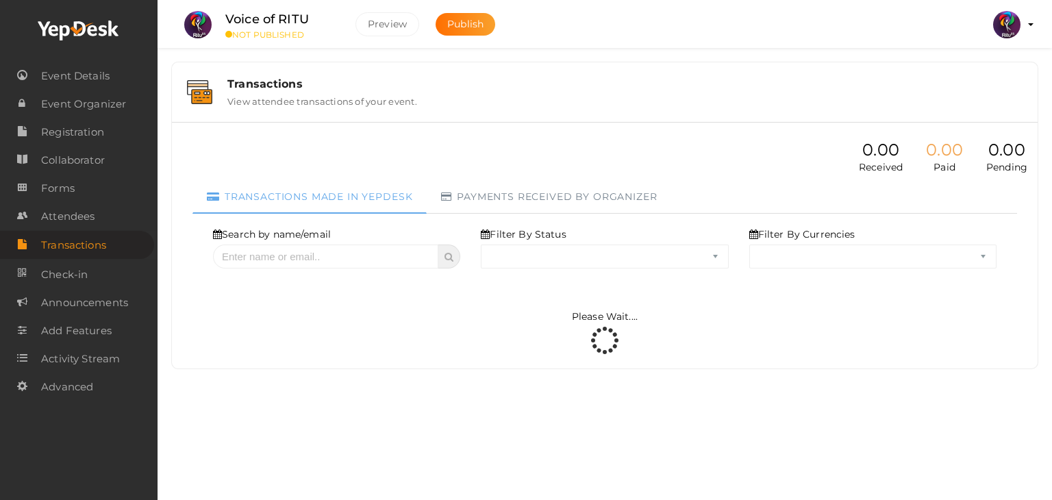
select select "ALL"
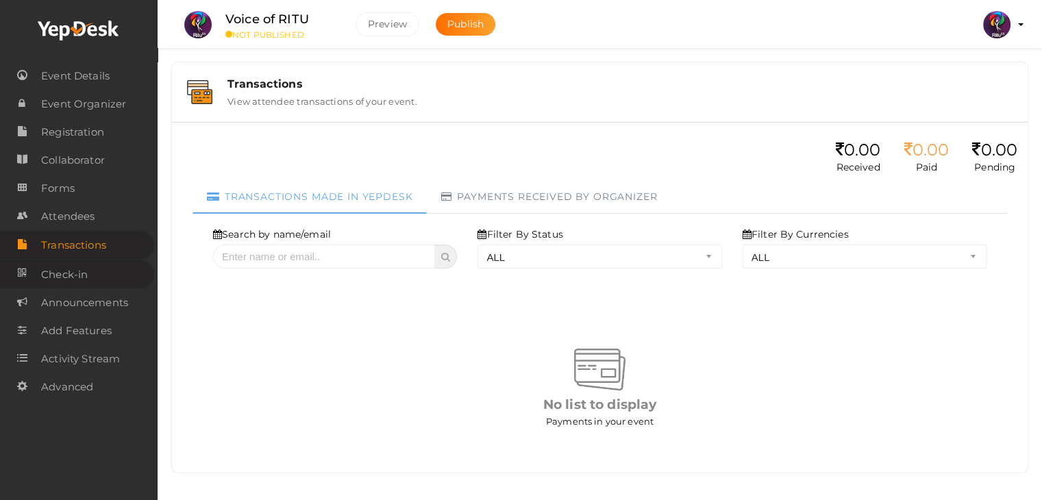
click at [84, 284] on span "Check-in" at bounding box center [64, 274] width 47 height 27
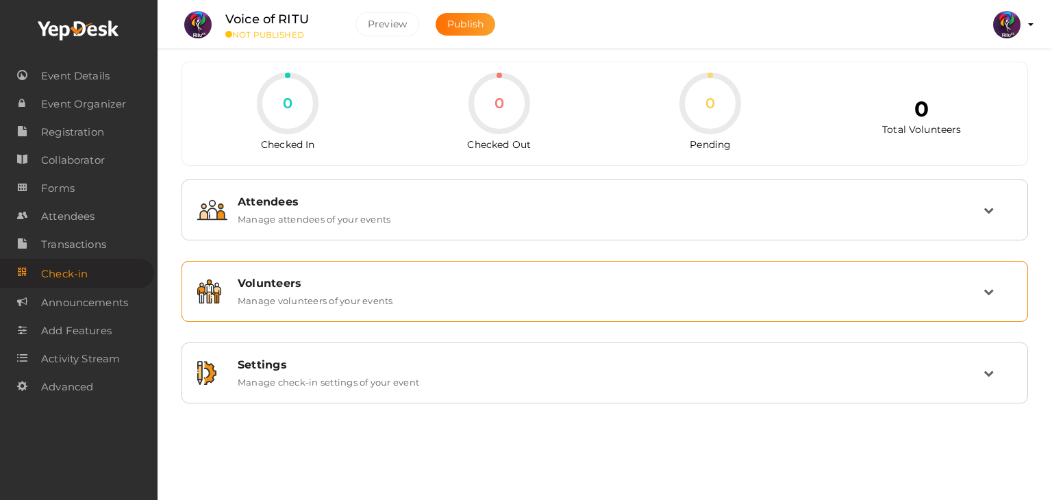
click at [317, 291] on label "Manage volunteers of your events" at bounding box center [316, 298] width 156 height 16
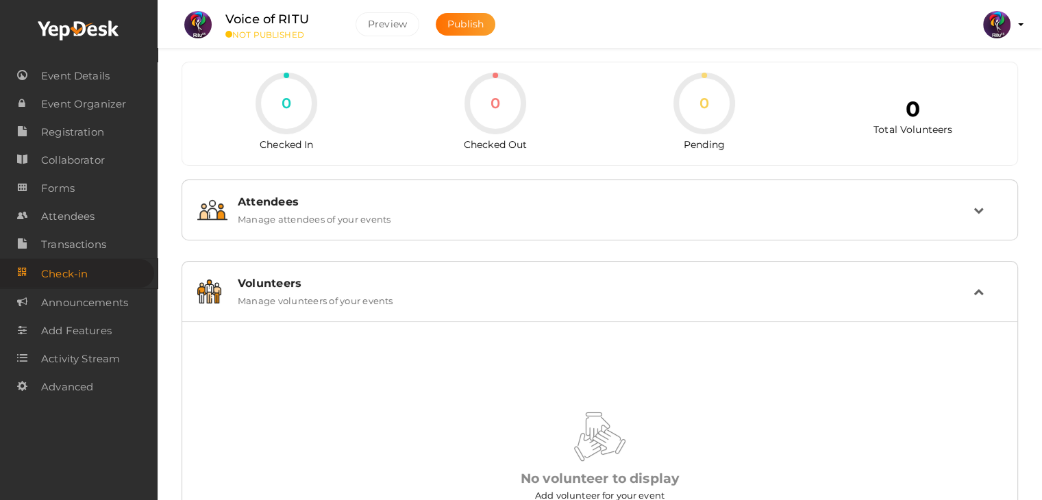
click at [317, 291] on label "Manage volunteers of your events" at bounding box center [316, 298] width 156 height 16
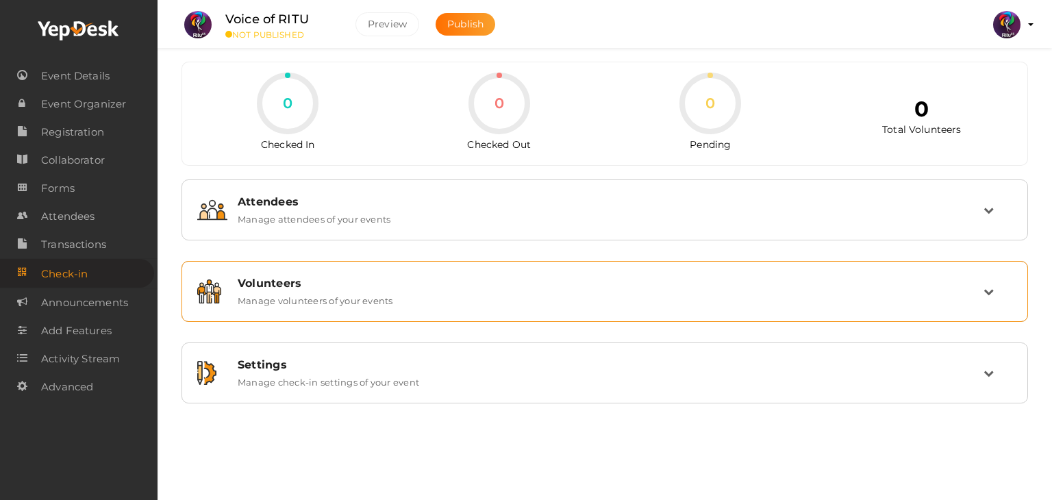
click at [317, 291] on label "Manage volunteers of your events" at bounding box center [316, 298] width 156 height 16
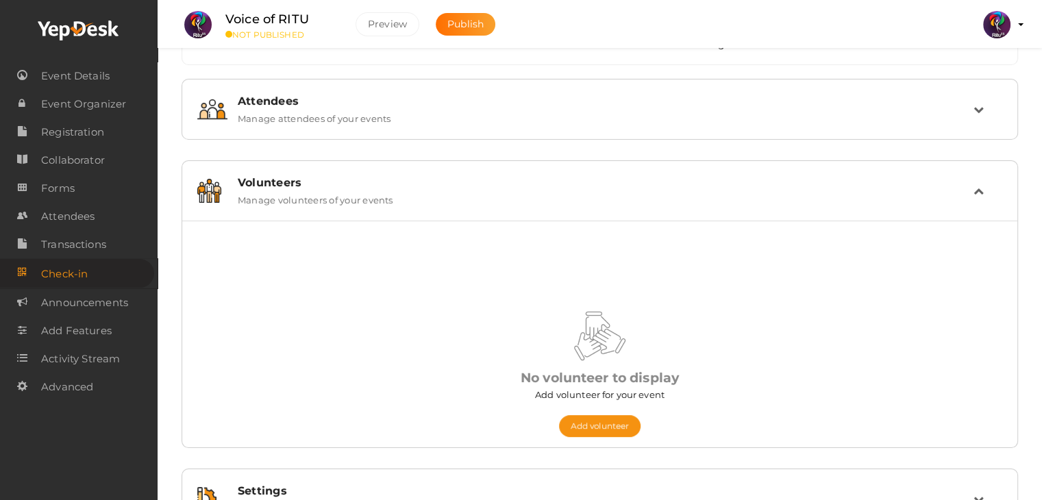
scroll to position [90, 0]
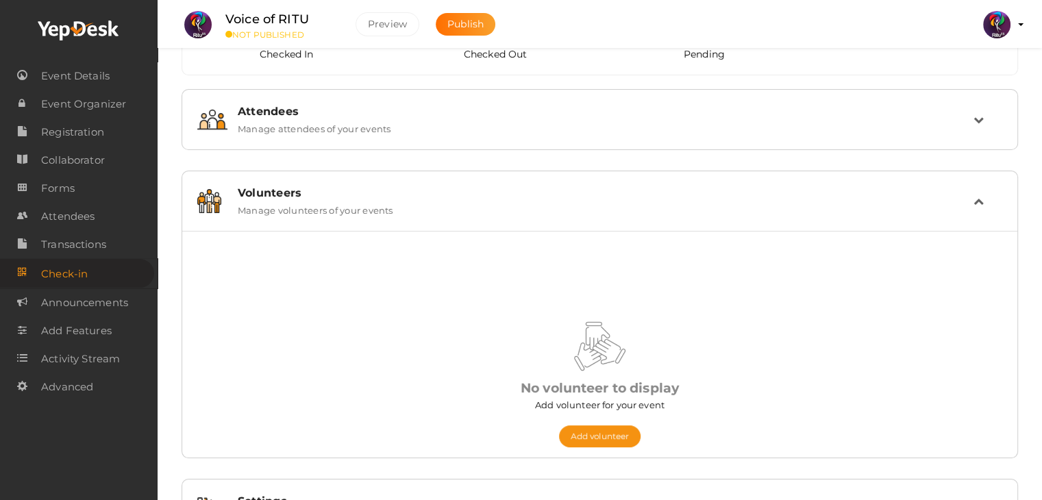
click at [325, 201] on label "Manage volunteers of your events" at bounding box center [316, 207] width 156 height 16
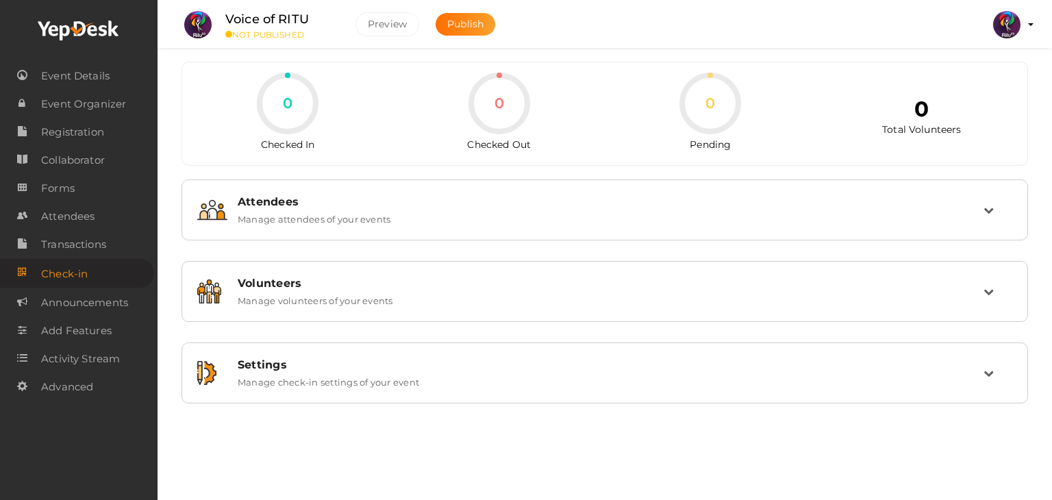
click at [335, 341] on div "Attendees Manage attendees of your events Refresh All Status Checked In Checked…" at bounding box center [605, 292] width 847 height 224
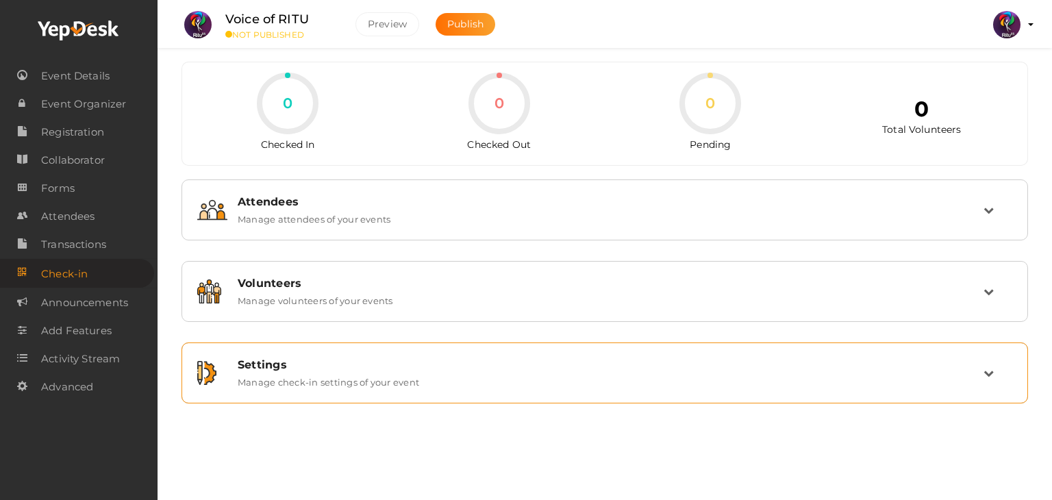
click at [342, 379] on label "Manage check-in settings of your event" at bounding box center [329, 379] width 182 height 16
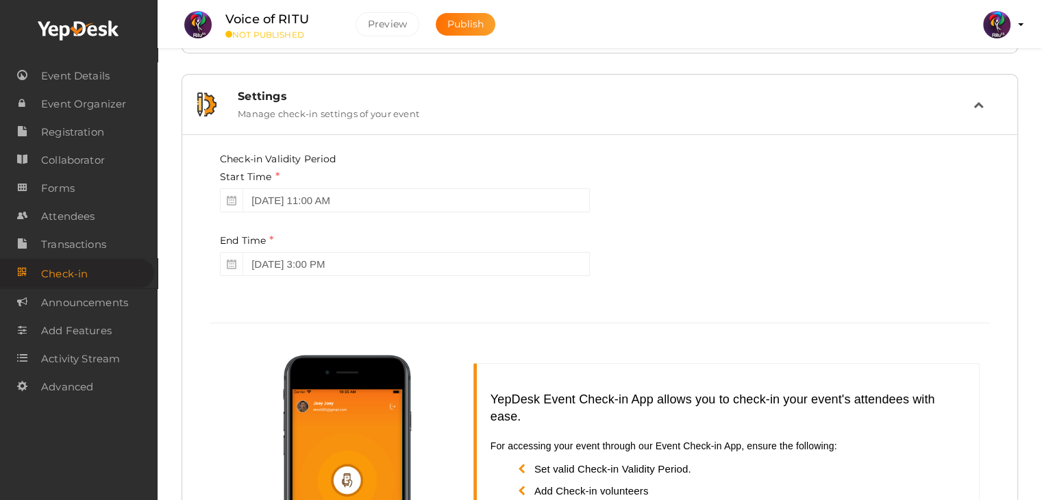
scroll to position [269, 0]
click at [357, 99] on div "Settings" at bounding box center [606, 96] width 736 height 13
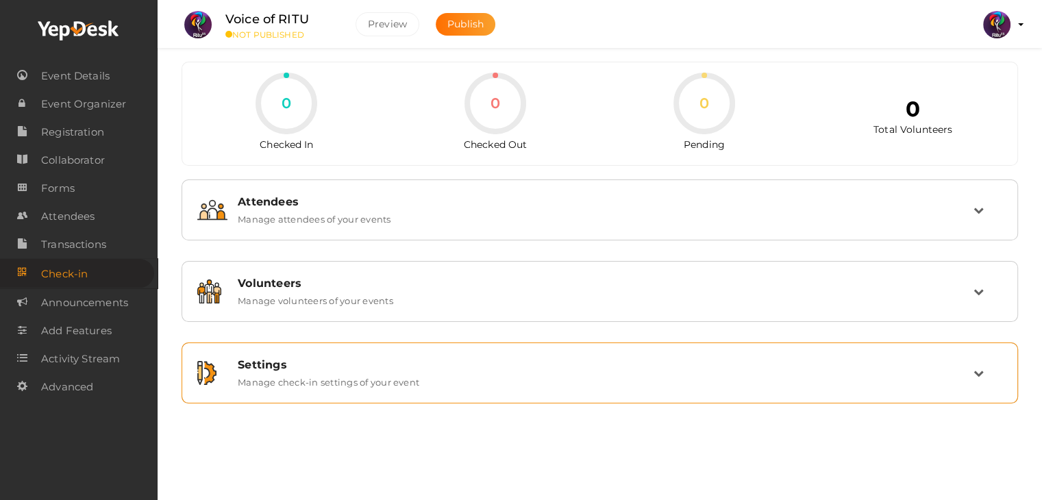
scroll to position [0, 0]
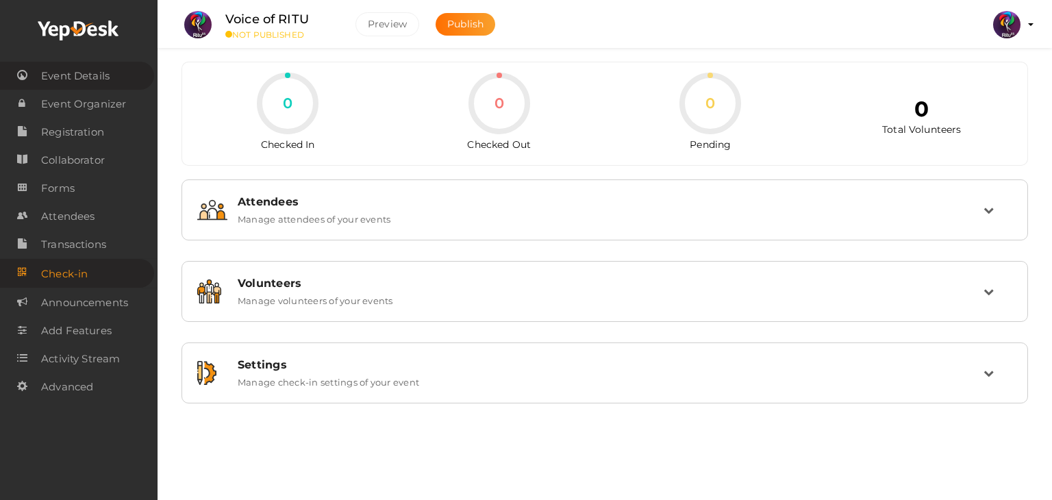
click at [80, 78] on span "Event Details" at bounding box center [75, 75] width 69 height 27
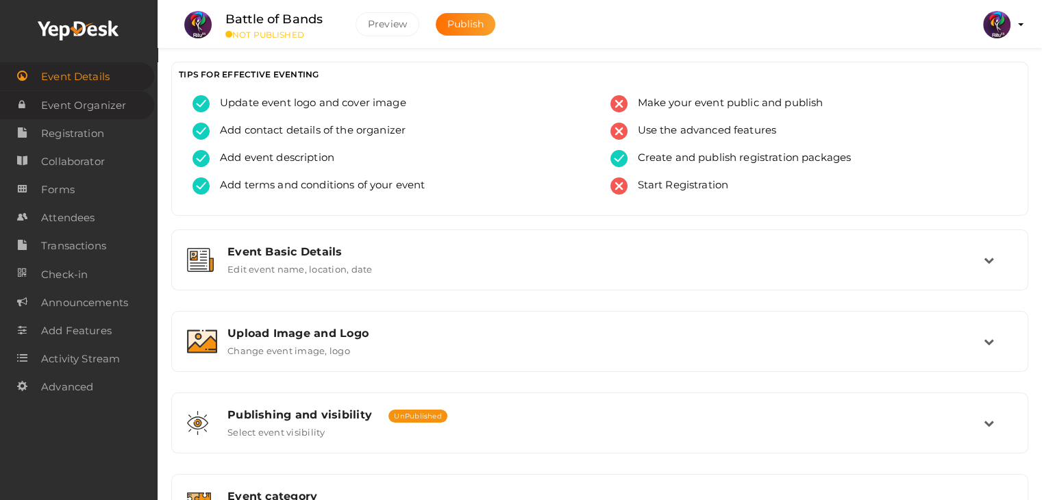
click at [110, 112] on span "Event Organizer" at bounding box center [83, 105] width 85 height 27
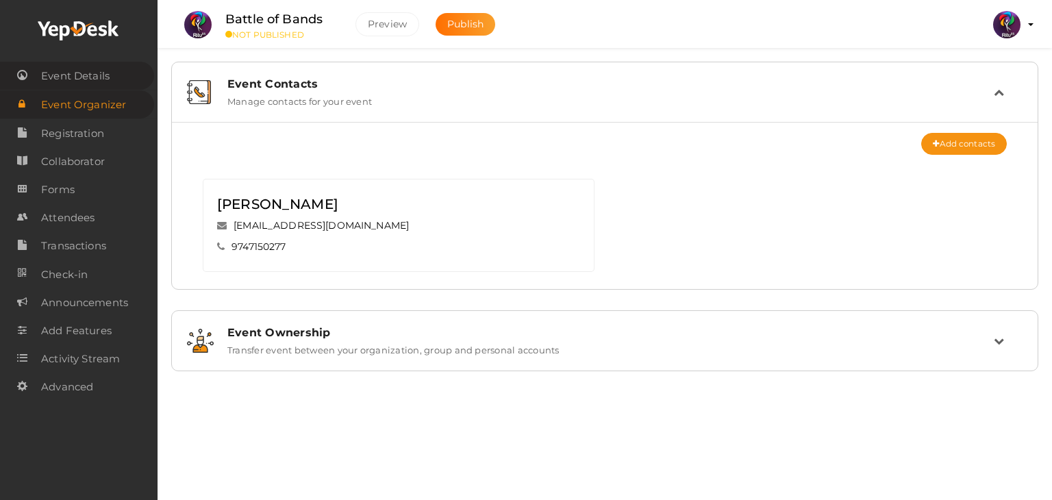
click at [100, 82] on span "Event Details" at bounding box center [75, 75] width 69 height 27
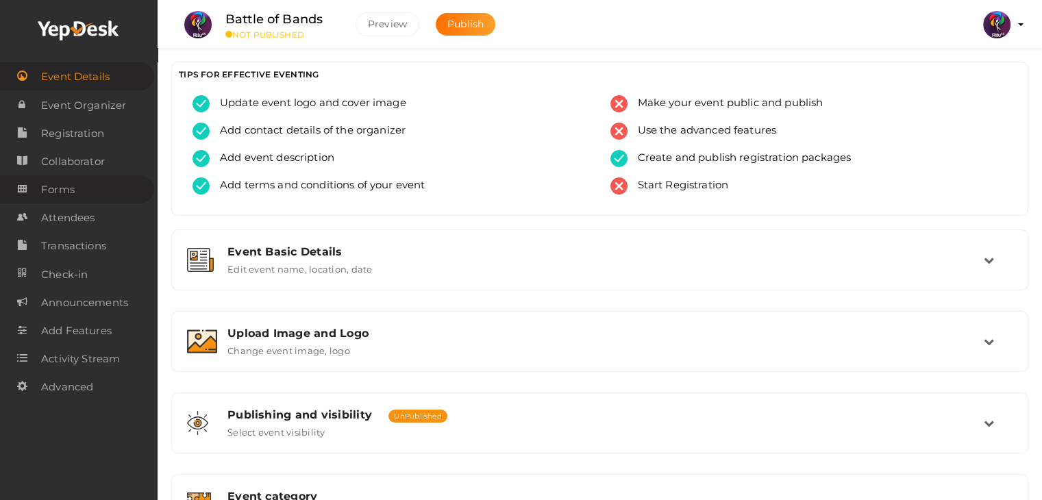
click at [95, 184] on link "Forms" at bounding box center [77, 189] width 154 height 28
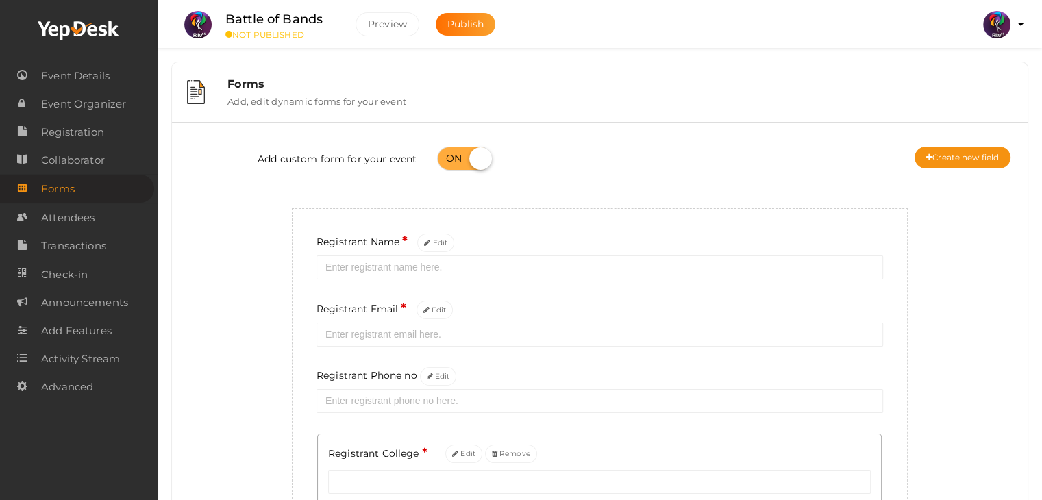
scroll to position [121, 0]
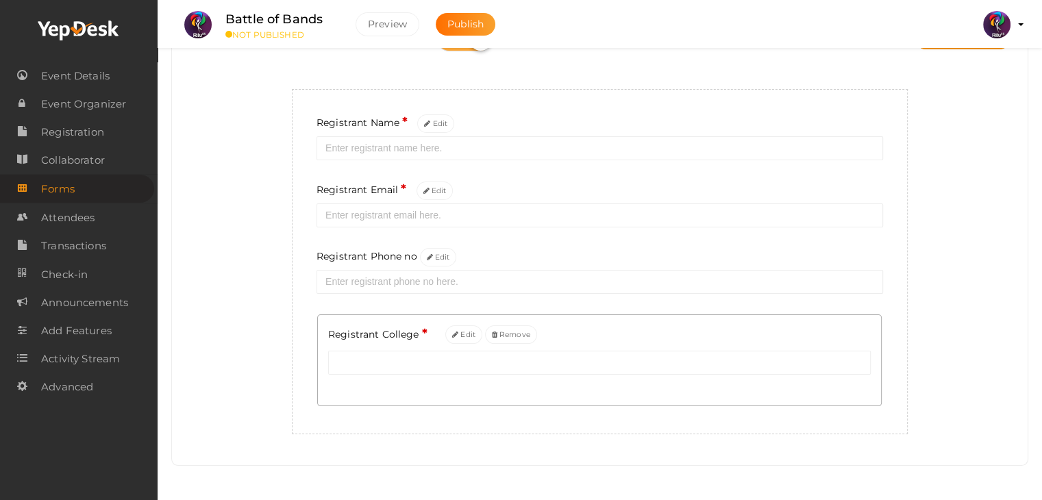
click at [205, 325] on div "Add custom form for your event Create new field Registrant Name * Edit Registra…" at bounding box center [599, 224] width 835 height 421
